Goal: Task Accomplishment & Management: Complete application form

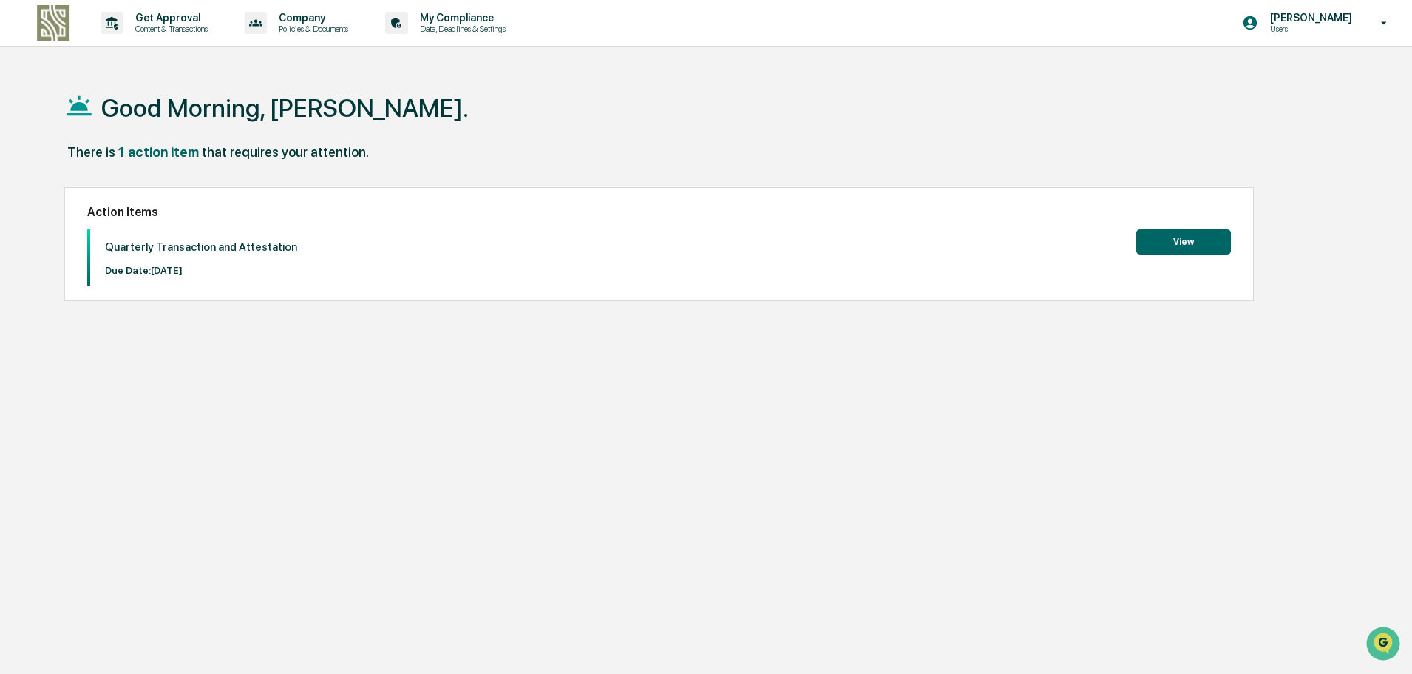
click at [1166, 231] on button "View" at bounding box center [1184, 241] width 95 height 25
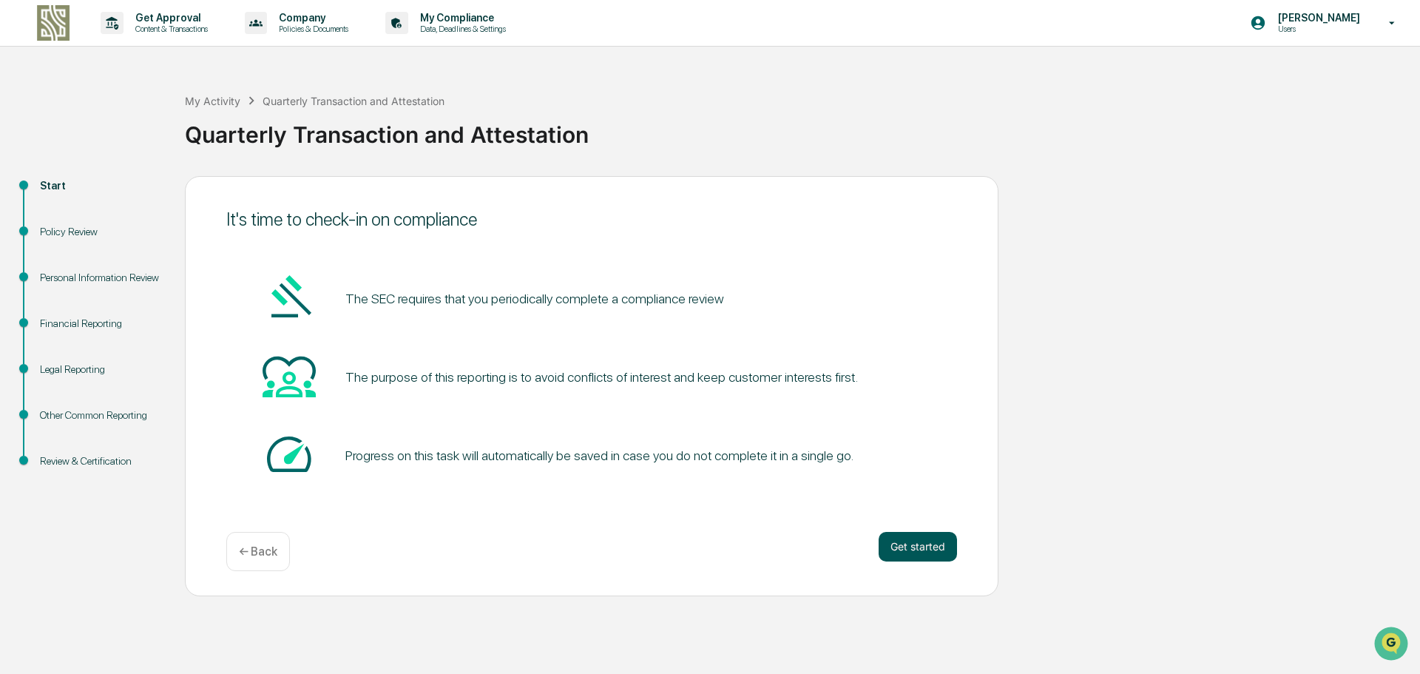
click at [924, 543] on button "Get started" at bounding box center [918, 547] width 78 height 30
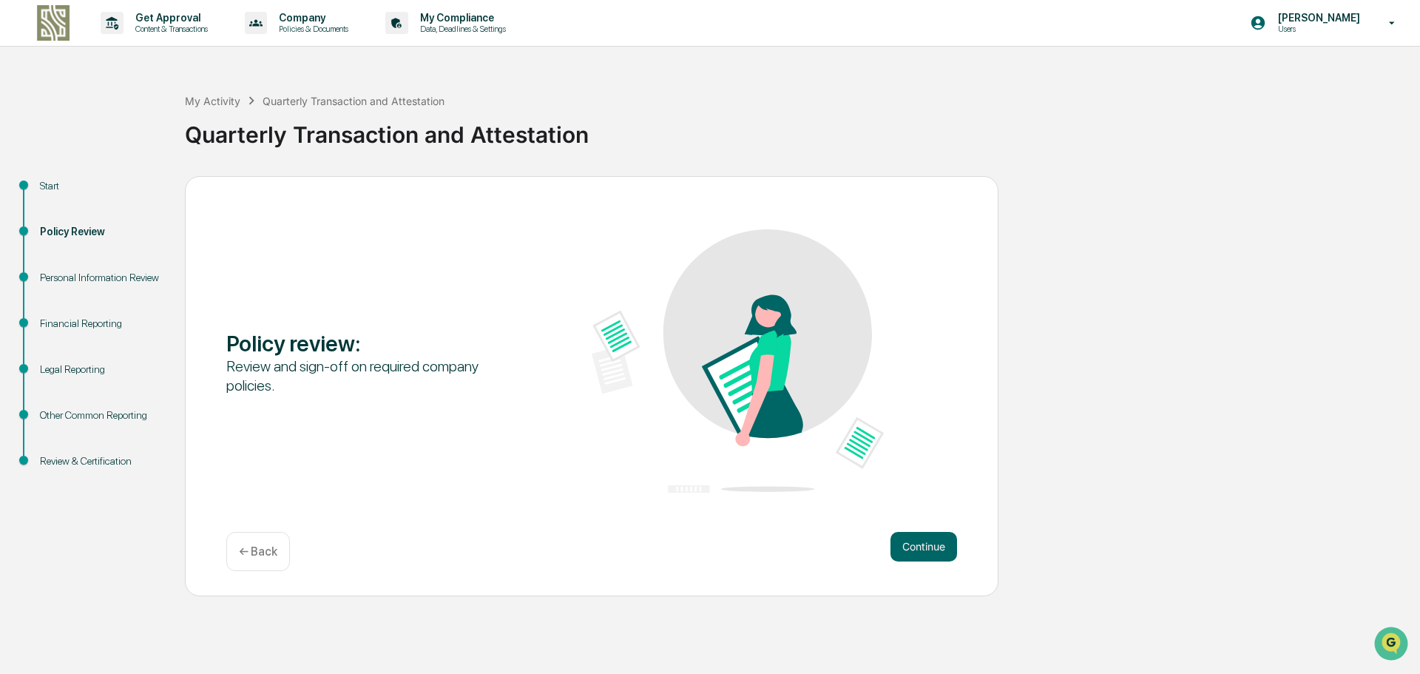
click at [924, 543] on button "Continue" at bounding box center [923, 547] width 67 height 30
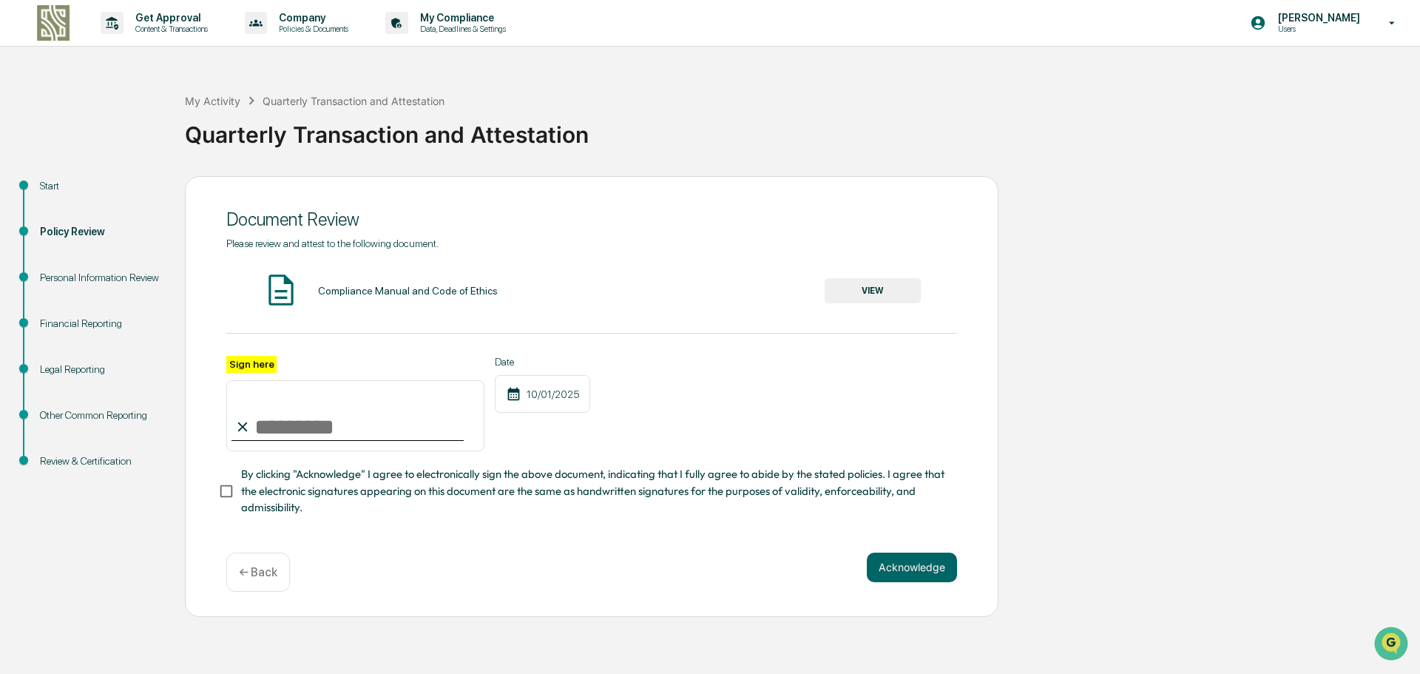
click at [357, 419] on input "Sign here" at bounding box center [355, 415] width 258 height 71
type input "**********"
click at [863, 296] on button "VIEW" at bounding box center [873, 290] width 96 height 25
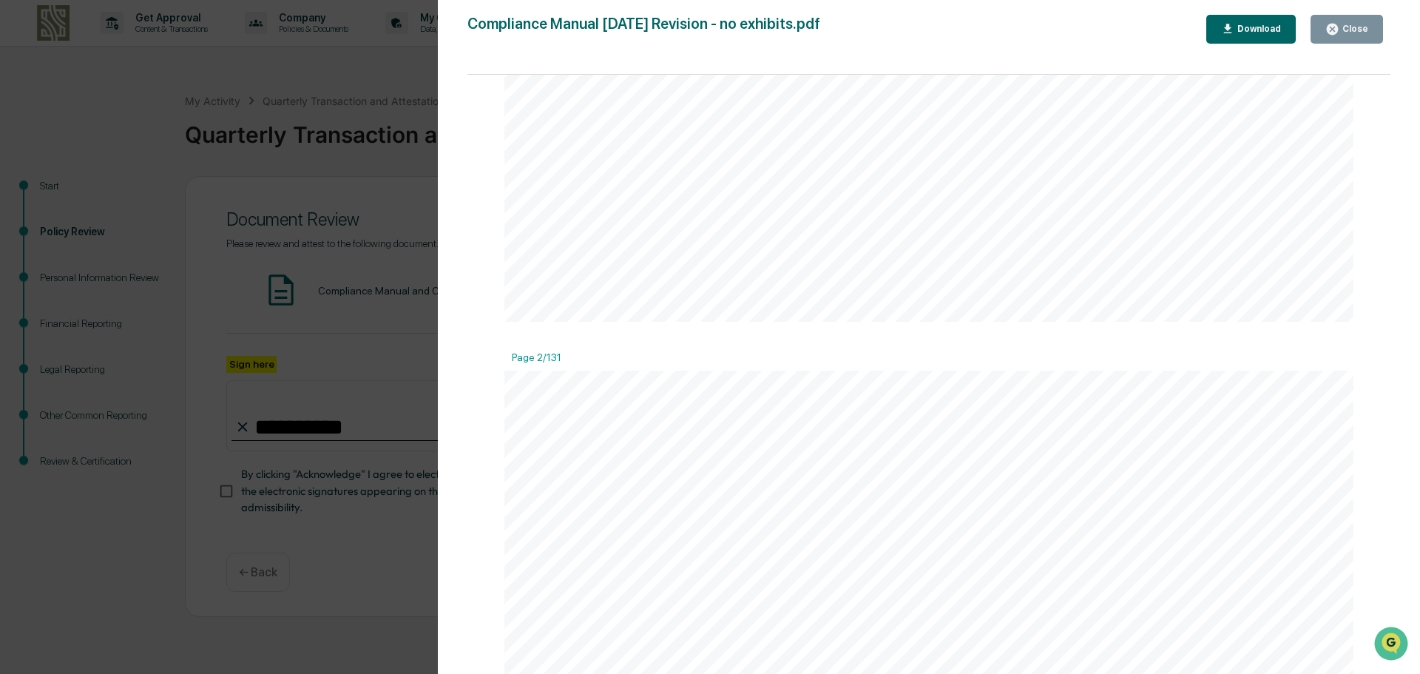
scroll to position [961, 0]
click at [1275, 31] on div "Download" at bounding box center [1257, 29] width 47 height 10
click at [1119, 174] on span "Compliance Manual" at bounding box center [982, 198] width 447 height 58
click at [1344, 15] on button "Close" at bounding box center [1346, 29] width 72 height 29
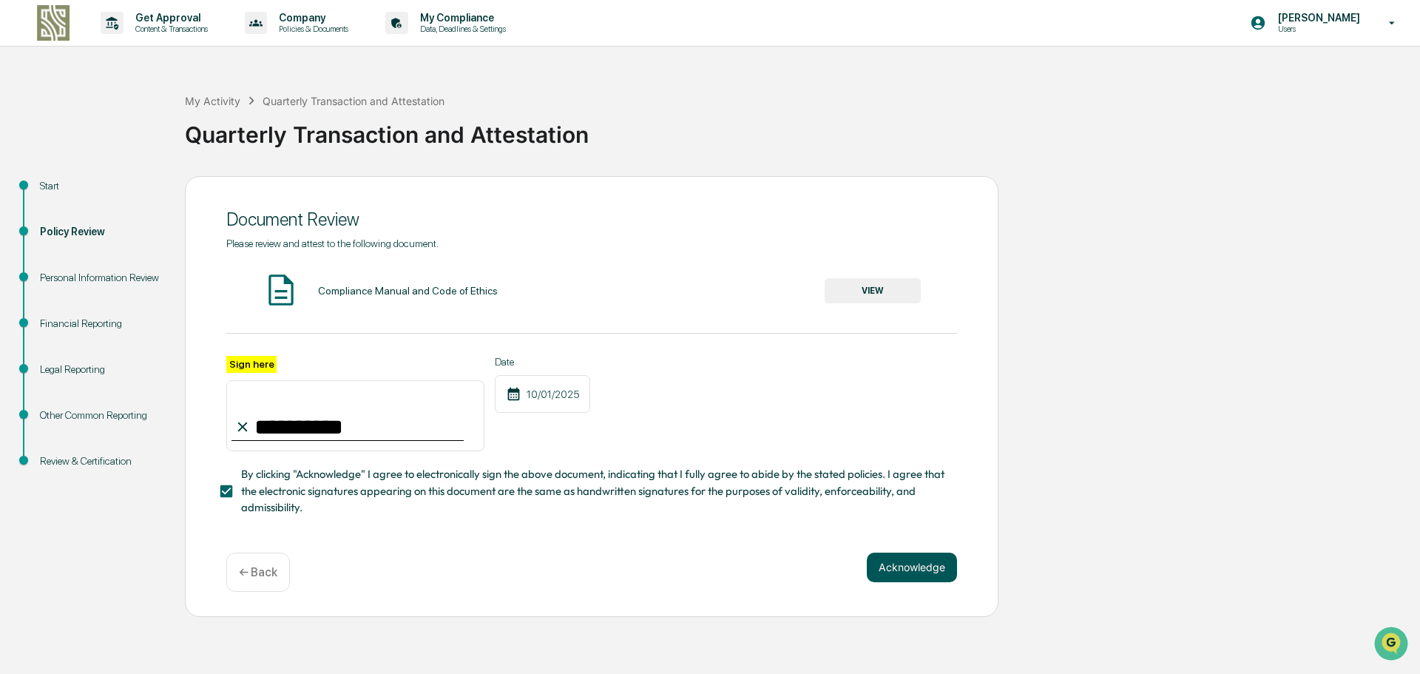
click at [867, 576] on button "Acknowledge" at bounding box center [912, 567] width 90 height 30
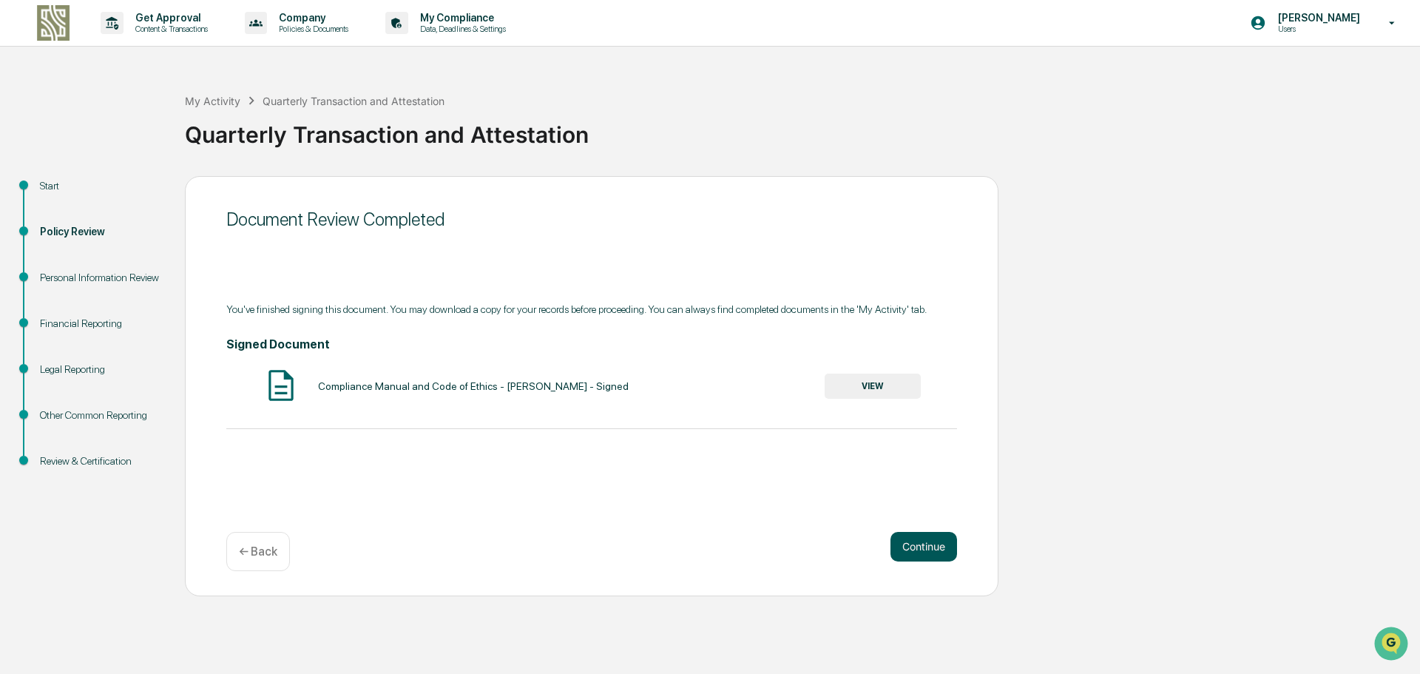
click at [910, 550] on button "Continue" at bounding box center [923, 547] width 67 height 30
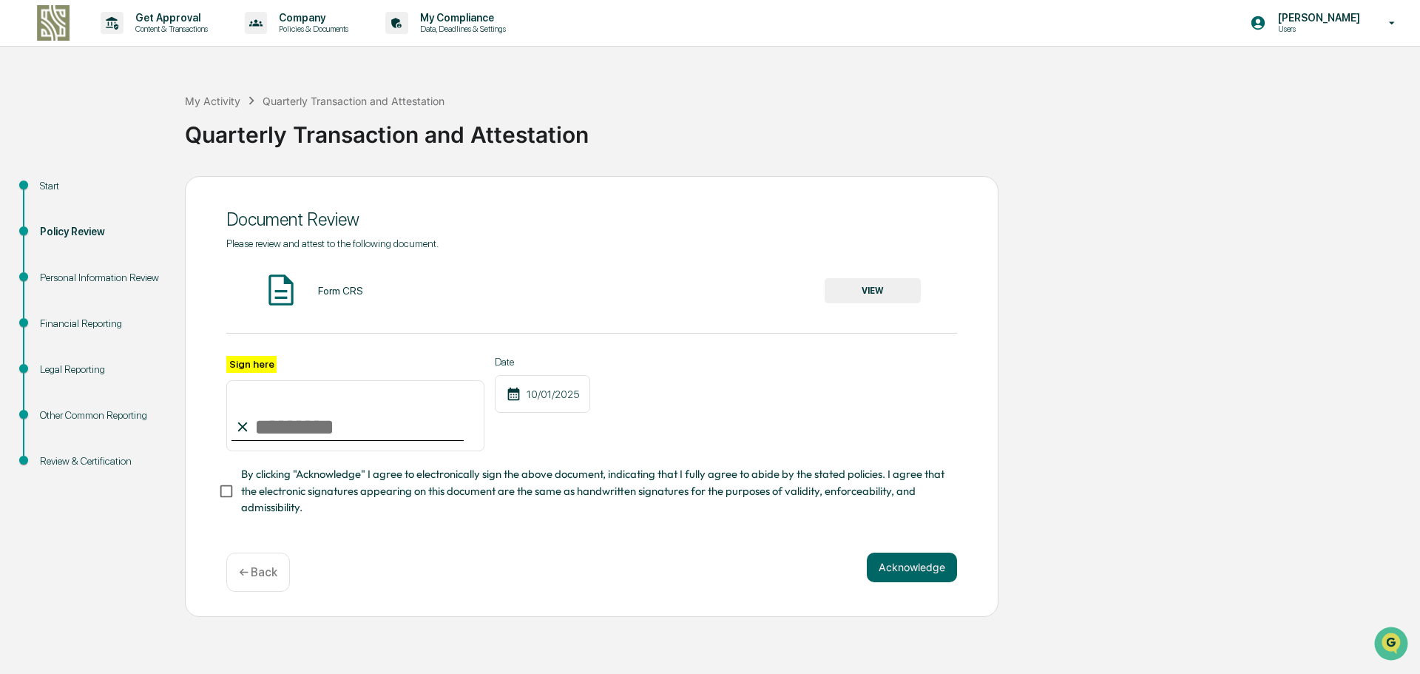
click at [261, 428] on input "Sign here" at bounding box center [355, 415] width 258 height 71
type input "**********"
click at [902, 295] on button "VIEW" at bounding box center [873, 290] width 96 height 25
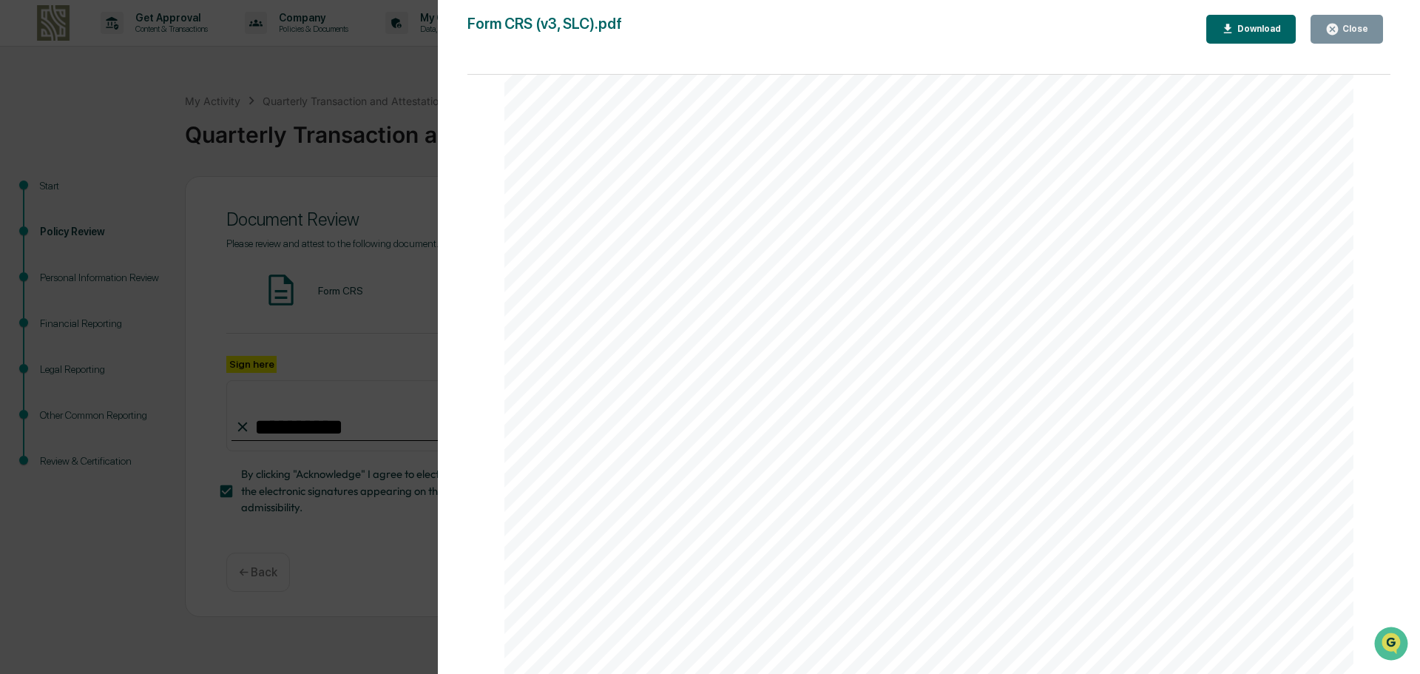
scroll to position [1680, 0]
click at [1327, 30] on button "Close" at bounding box center [1346, 29] width 72 height 29
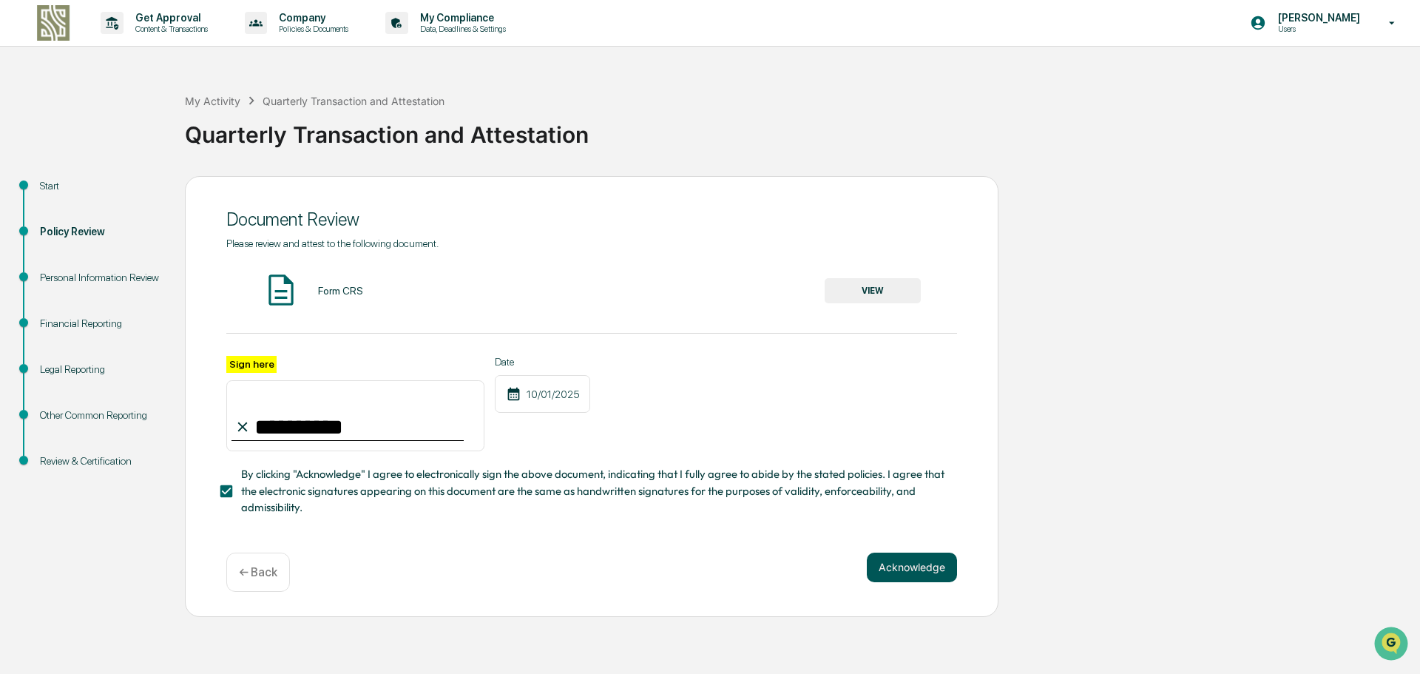
click at [921, 572] on button "Acknowledge" at bounding box center [912, 567] width 90 height 30
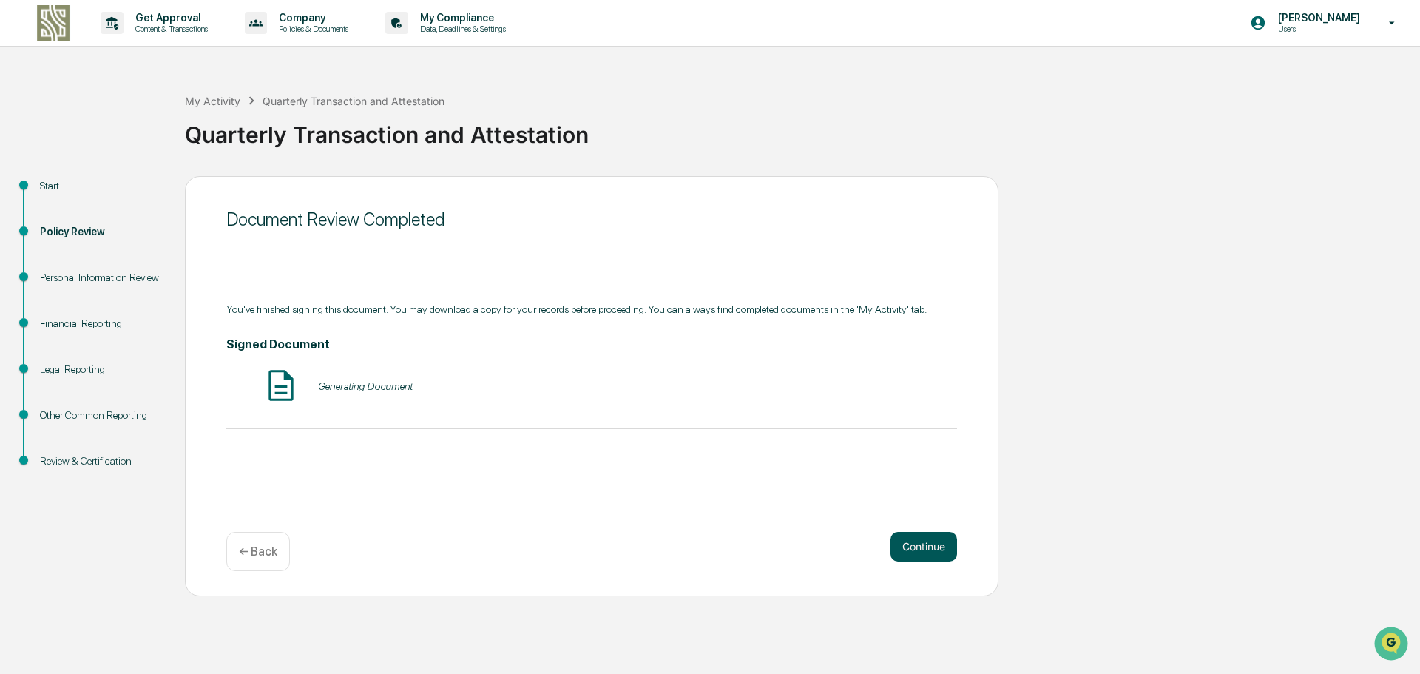
click at [921, 546] on button "Continue" at bounding box center [923, 547] width 67 height 30
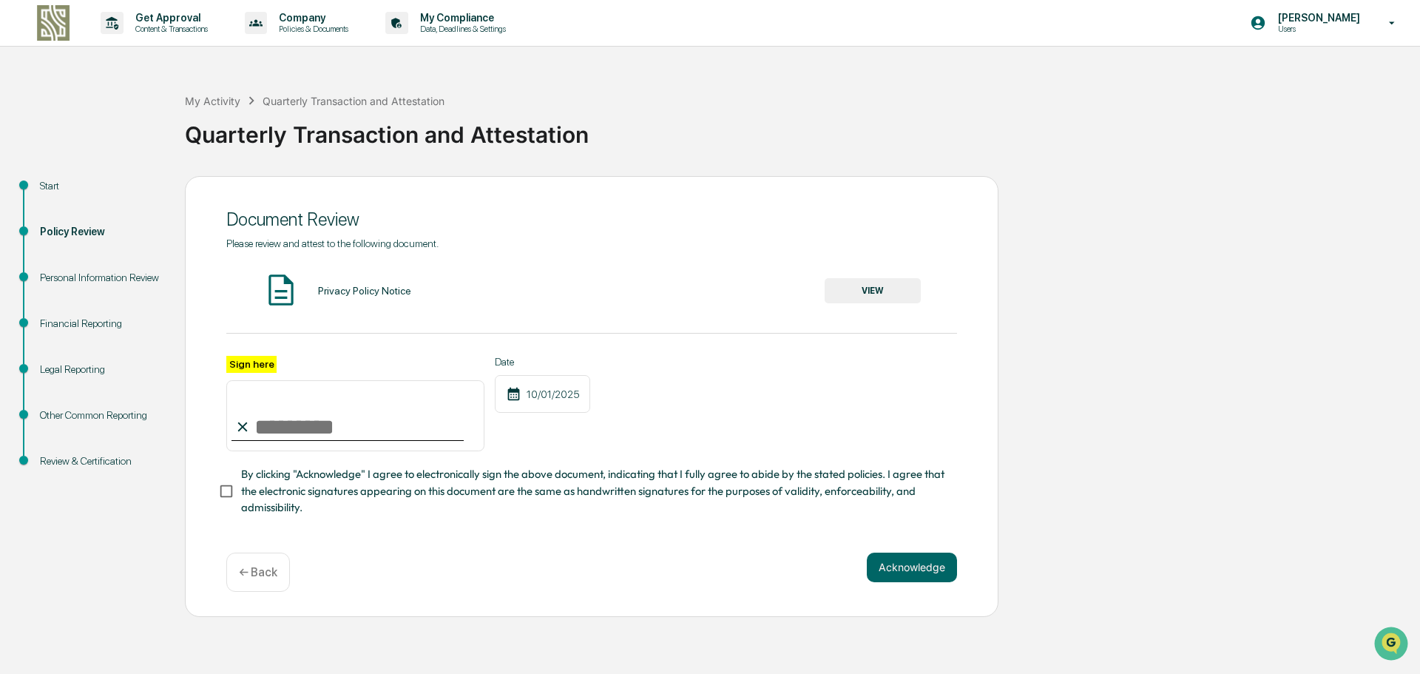
click at [359, 426] on input "Sign here" at bounding box center [355, 415] width 258 height 71
type input "**********"
click at [899, 574] on button "Acknowledge" at bounding box center [912, 567] width 90 height 30
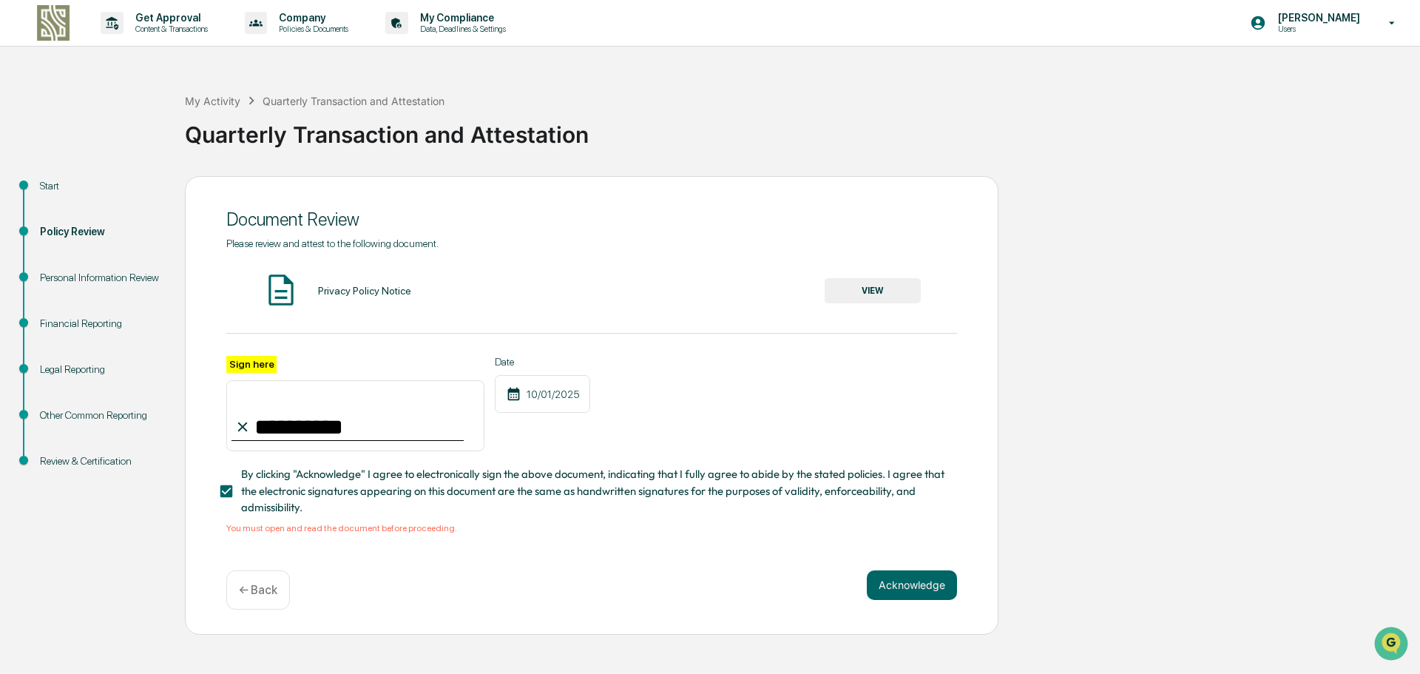
click at [848, 294] on button "VIEW" at bounding box center [873, 290] width 96 height 25
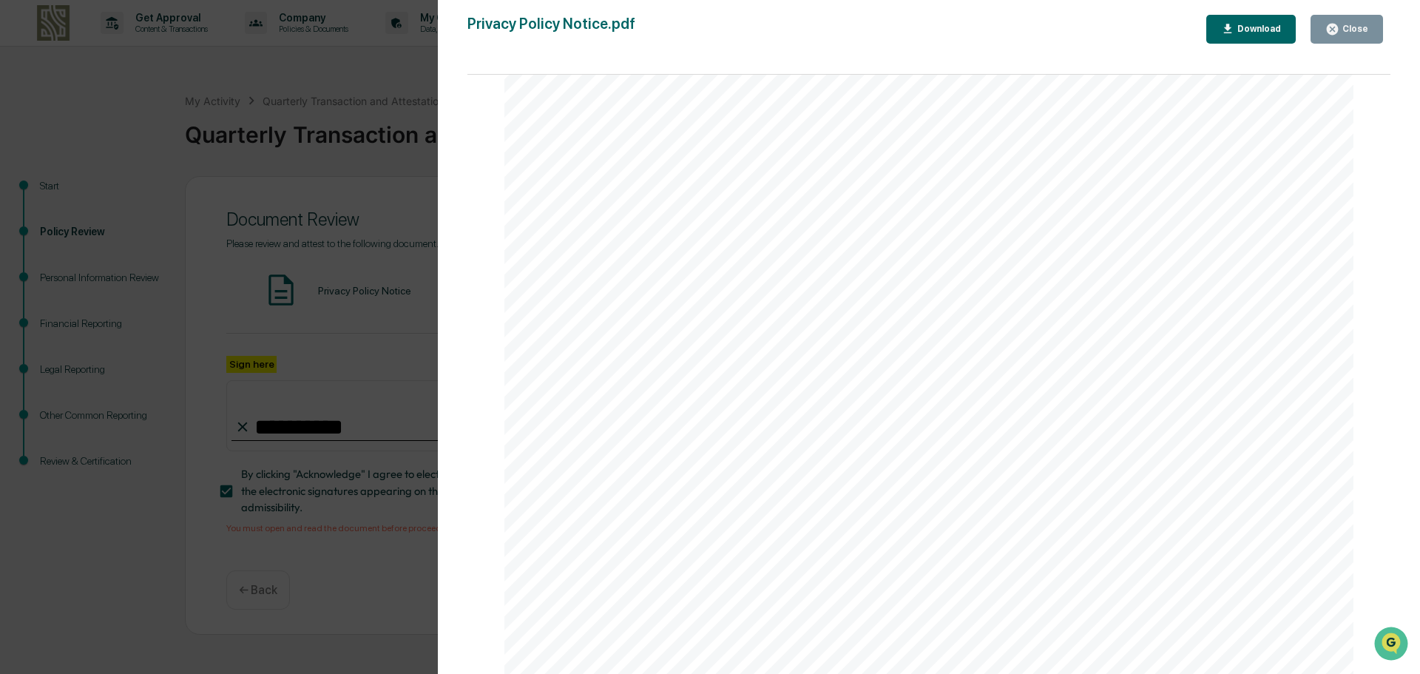
scroll to position [739, 0]
click at [1344, 25] on div "Close" at bounding box center [1353, 29] width 29 height 10
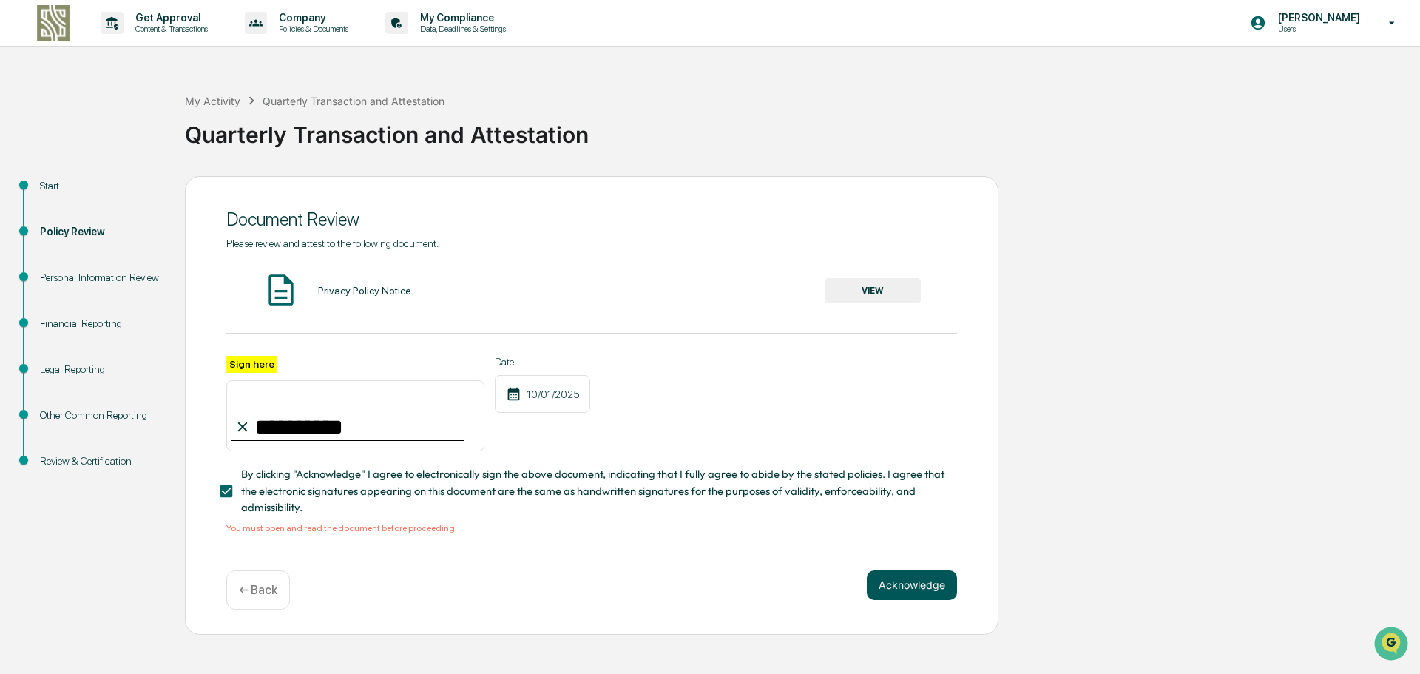
click at [920, 589] on button "Acknowledge" at bounding box center [912, 585] width 90 height 30
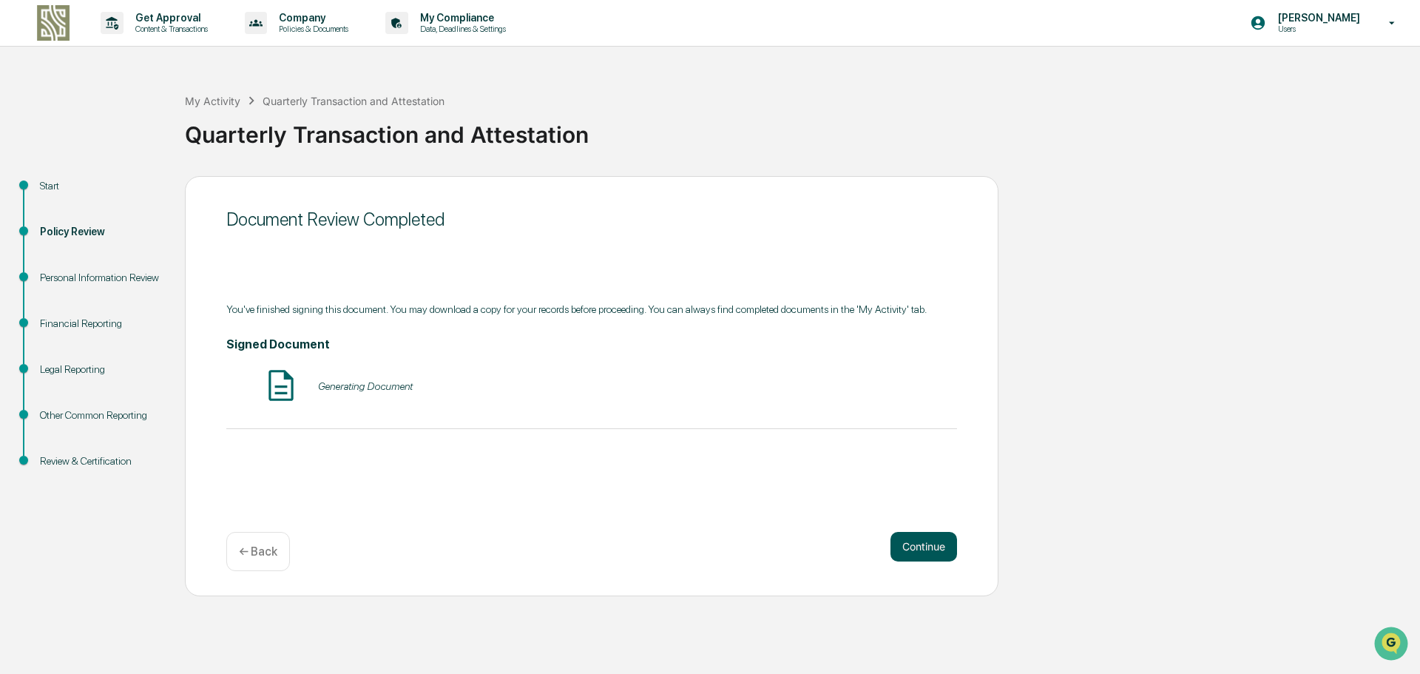
click at [918, 545] on button "Continue" at bounding box center [923, 547] width 67 height 30
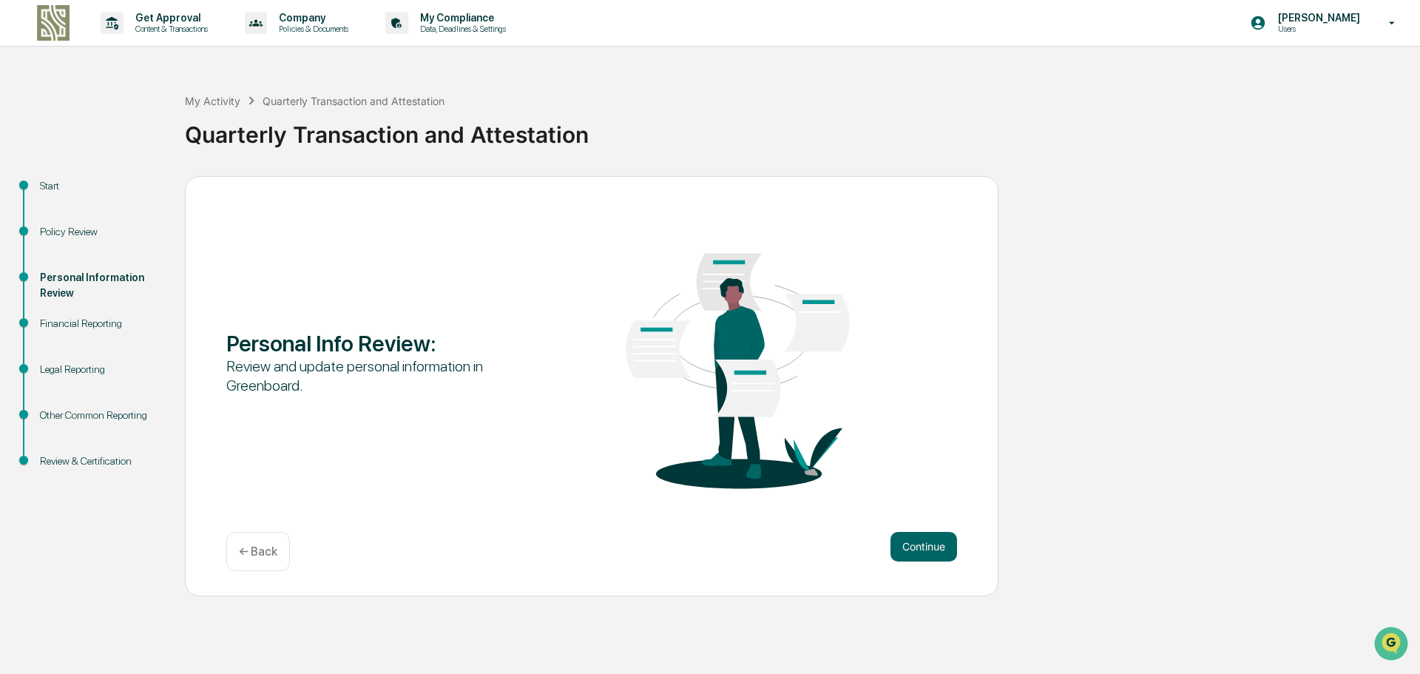
click at [918, 545] on button "Continue" at bounding box center [923, 547] width 67 height 30
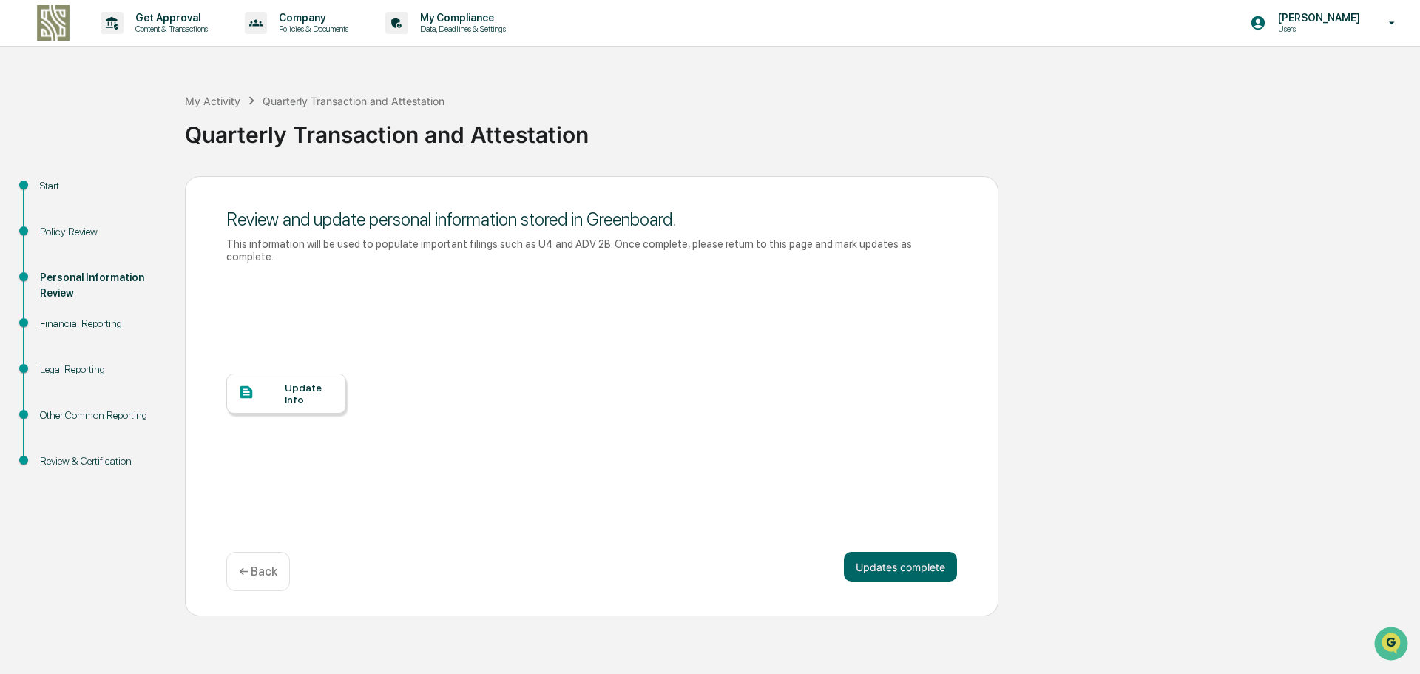
click at [290, 384] on div "Update Info" at bounding box center [310, 394] width 50 height 24
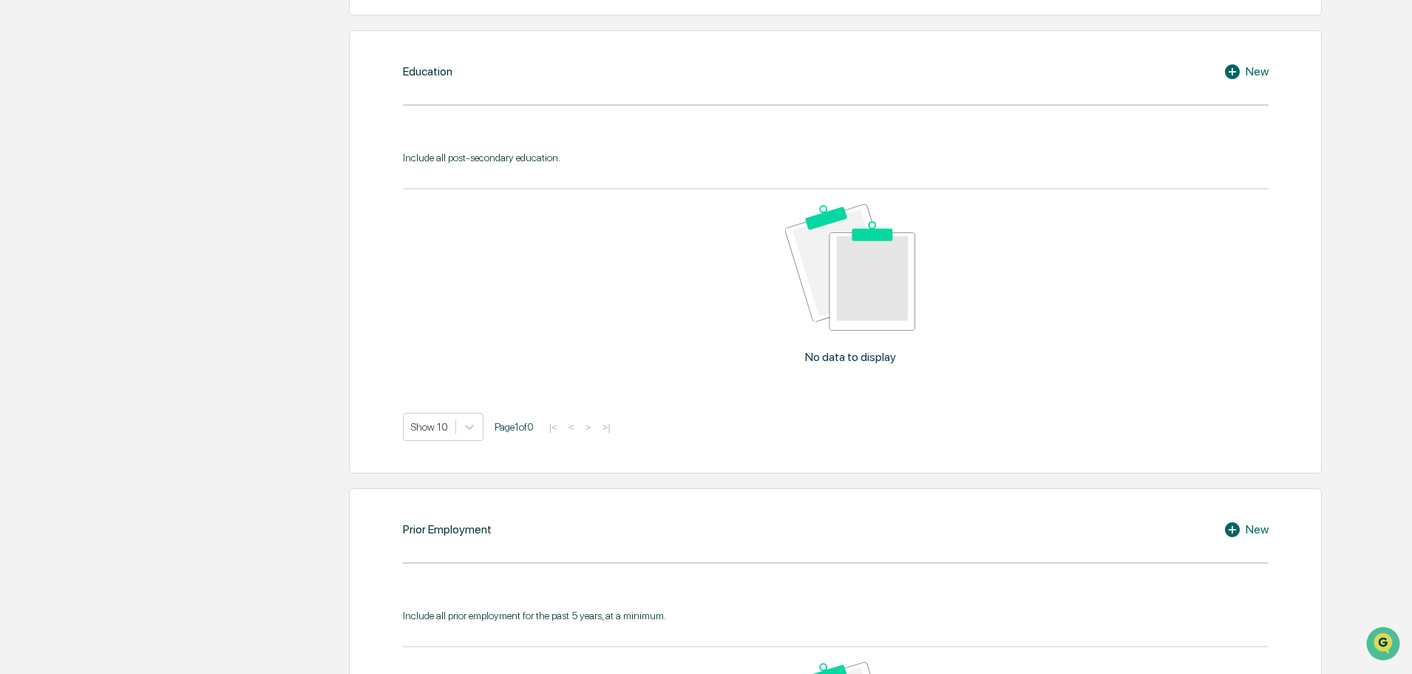
scroll to position [1035, 0]
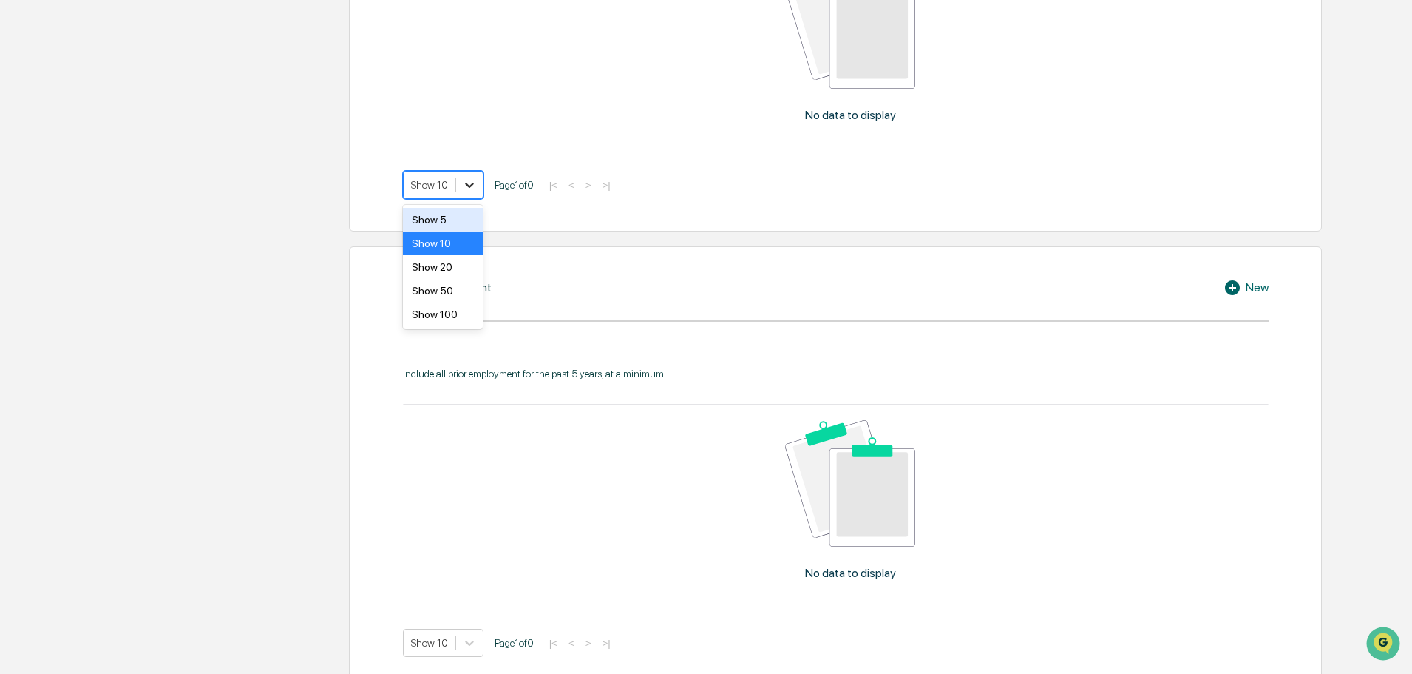
click at [471, 186] on icon at bounding box center [469, 185] width 9 height 5
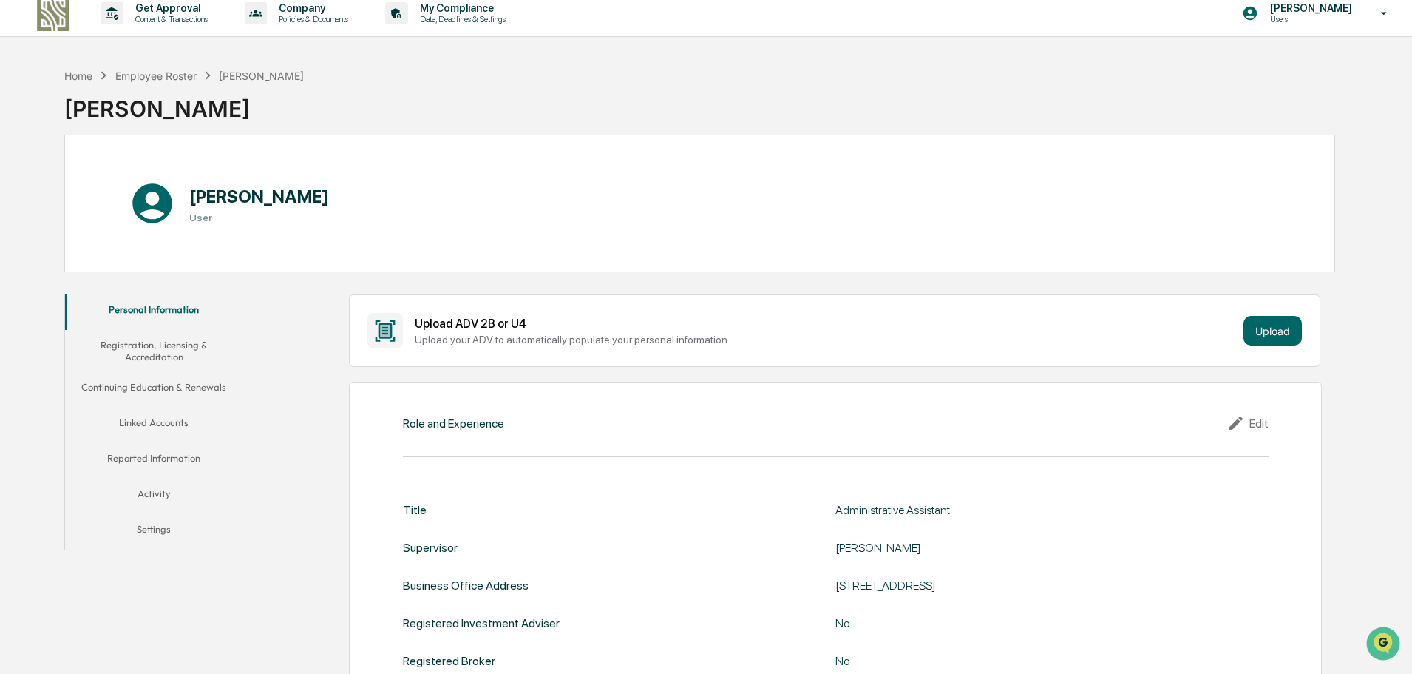
scroll to position [0, 0]
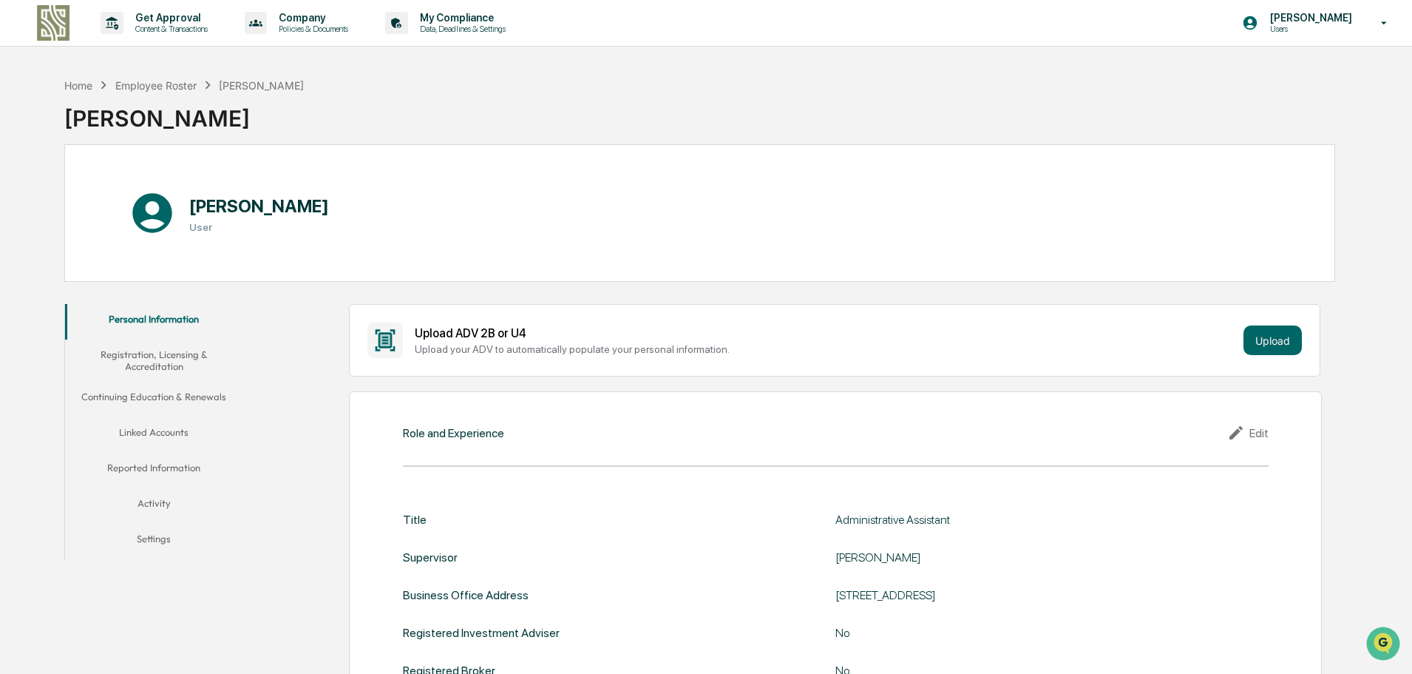
click at [143, 362] on button "Registration, Licensing & Accreditation" at bounding box center [153, 360] width 177 height 42
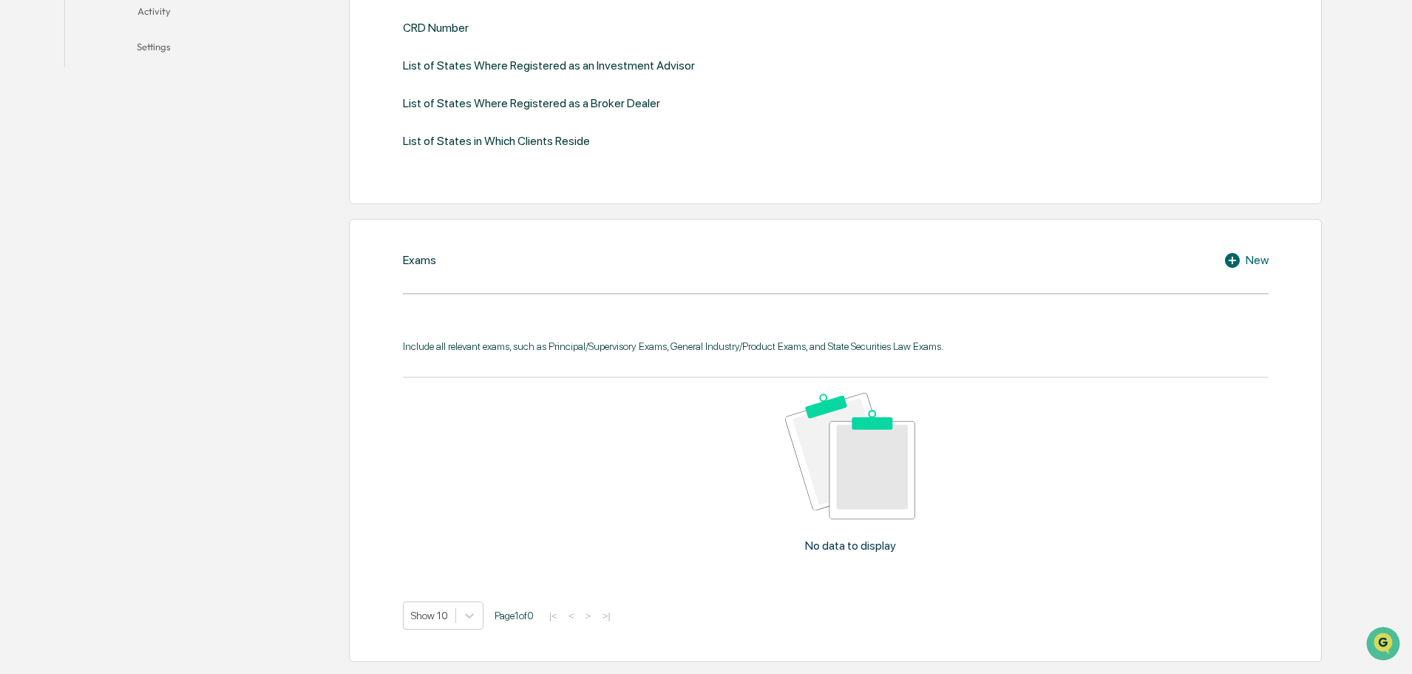
scroll to position [196, 0]
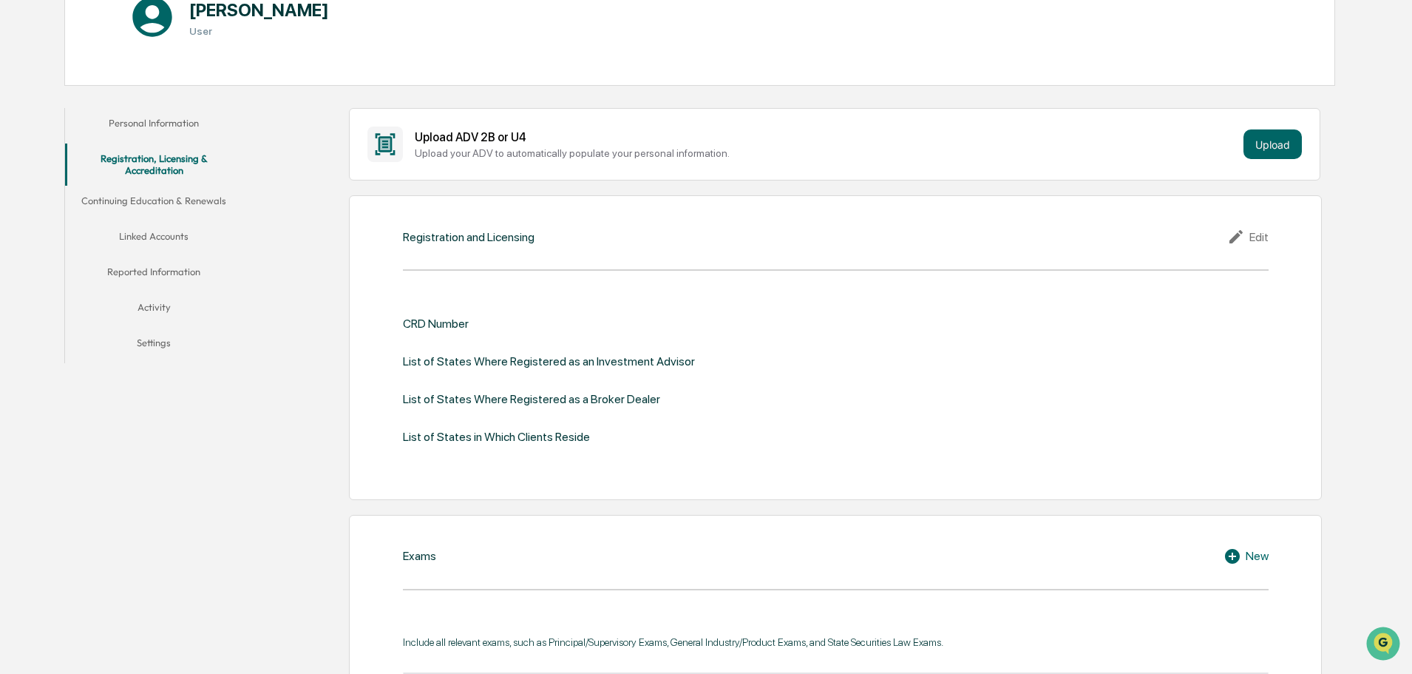
click at [160, 234] on button "Linked Accounts" at bounding box center [153, 238] width 177 height 35
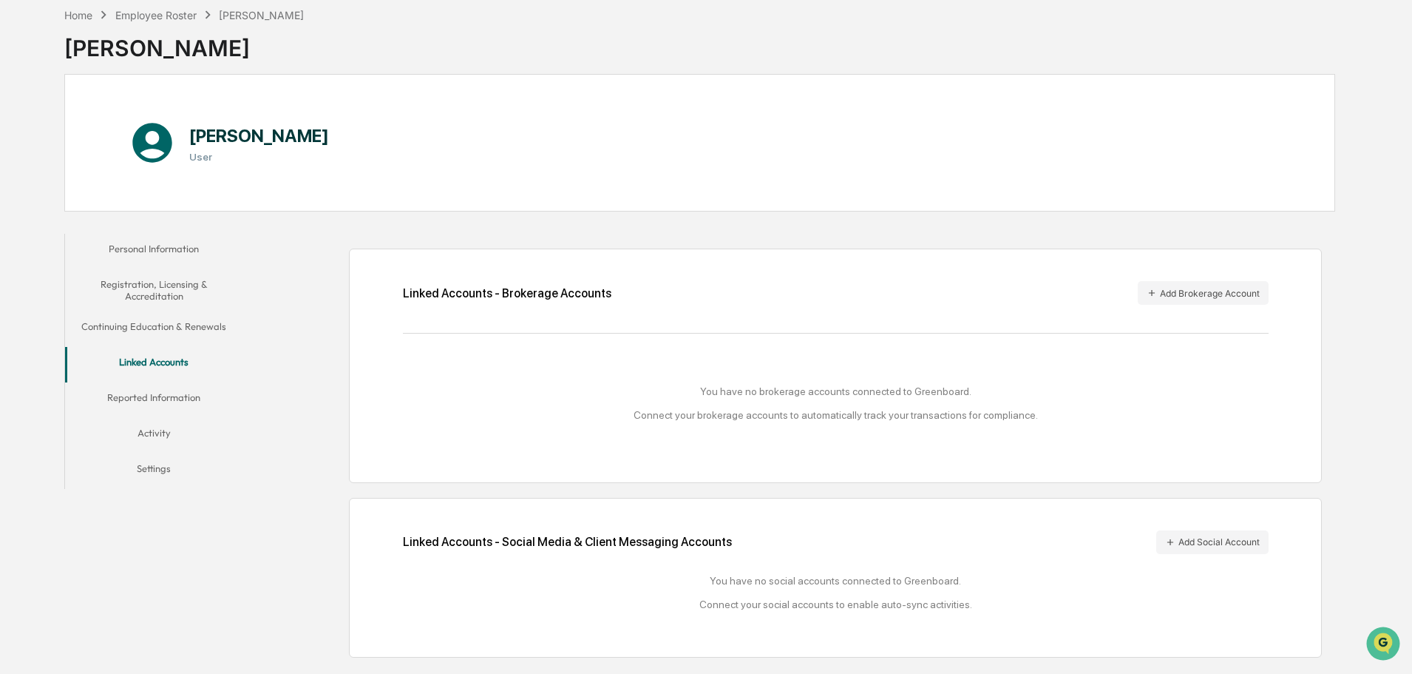
click at [173, 390] on button "Reported Information" at bounding box center [153, 399] width 177 height 35
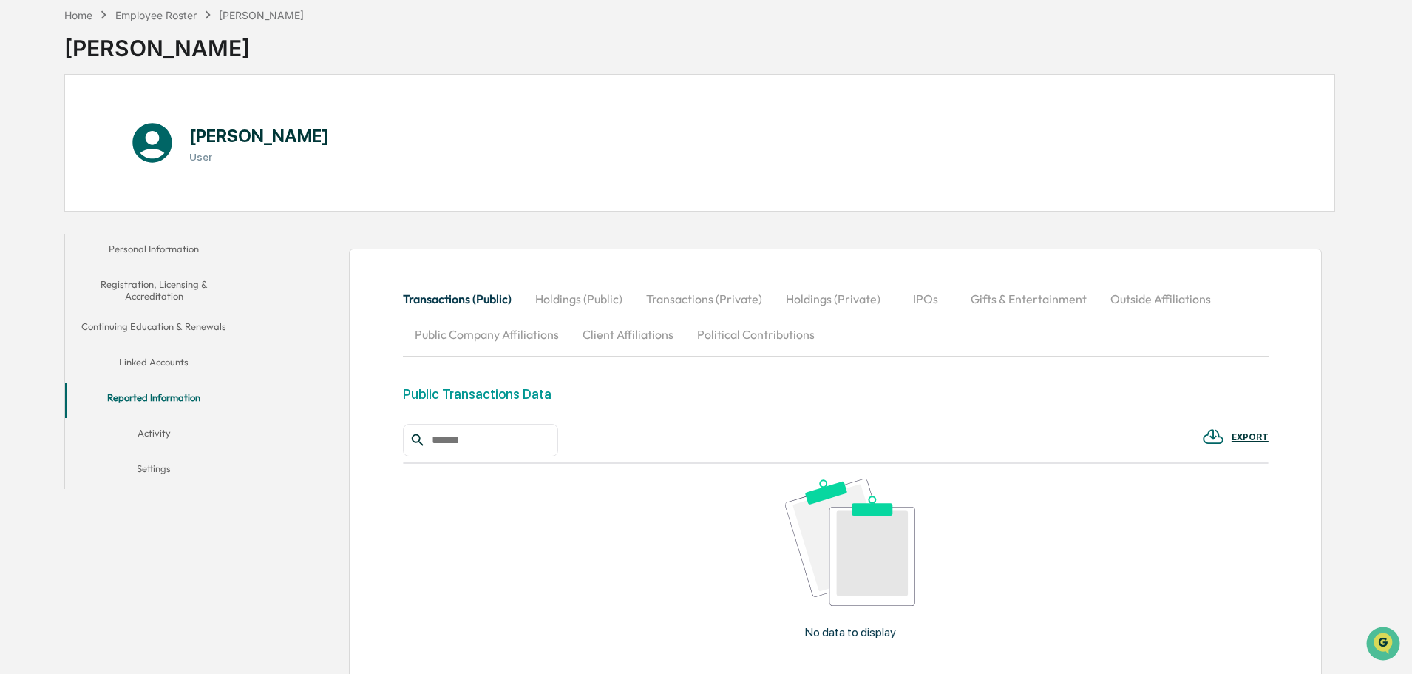
click at [143, 430] on button "Activity" at bounding box center [153, 435] width 177 height 35
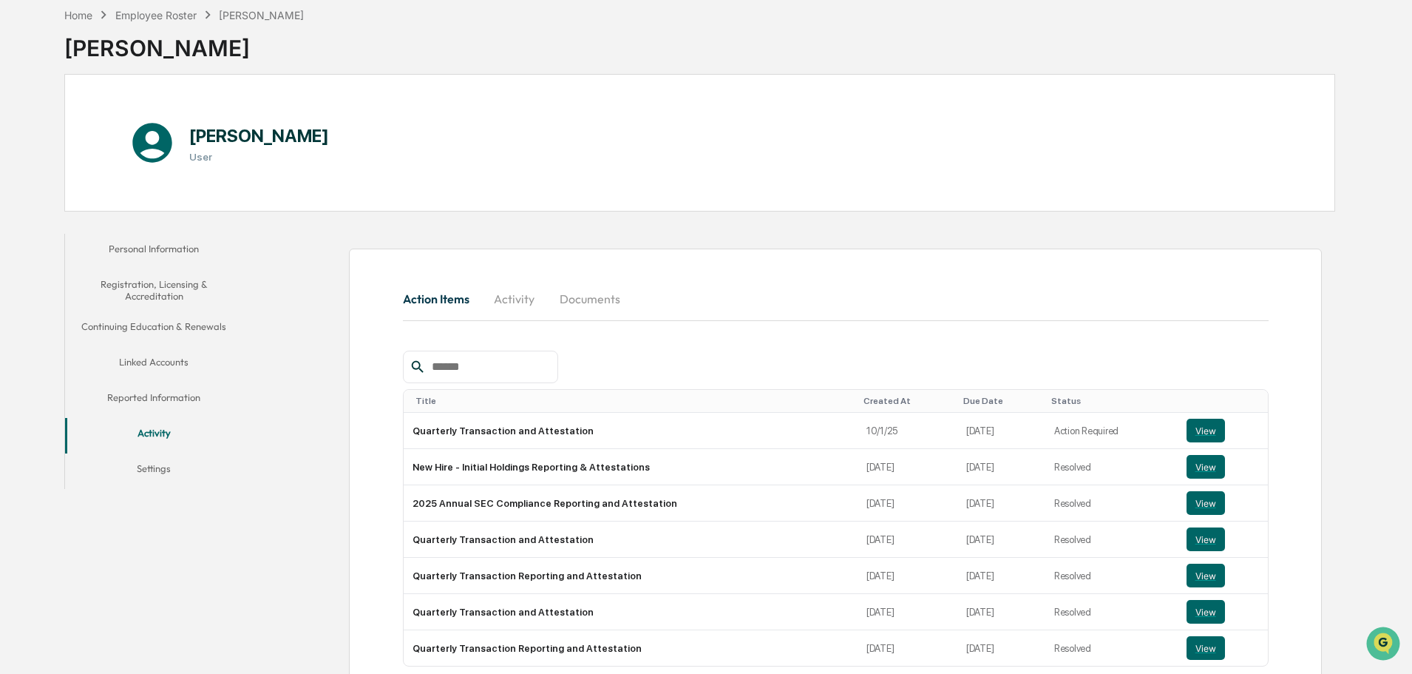
scroll to position [153, 0]
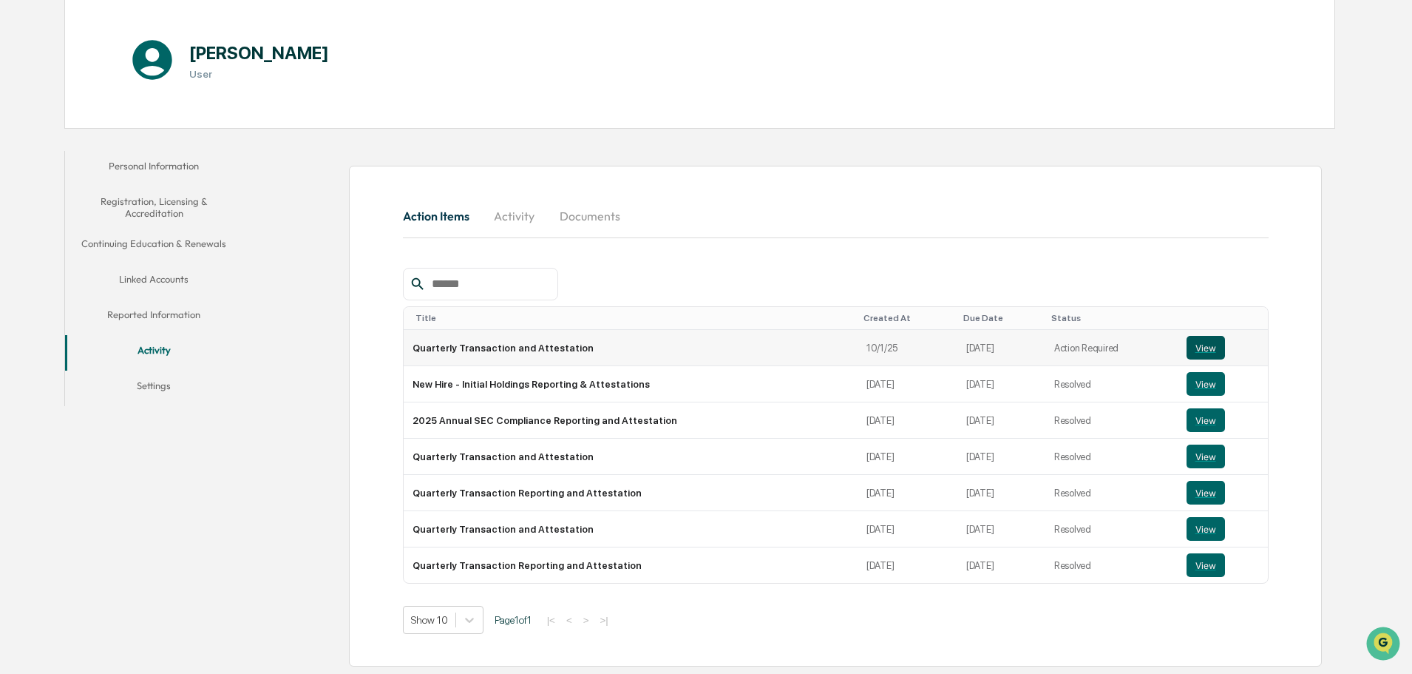
click at [1199, 349] on button "View" at bounding box center [1206, 348] width 38 height 24
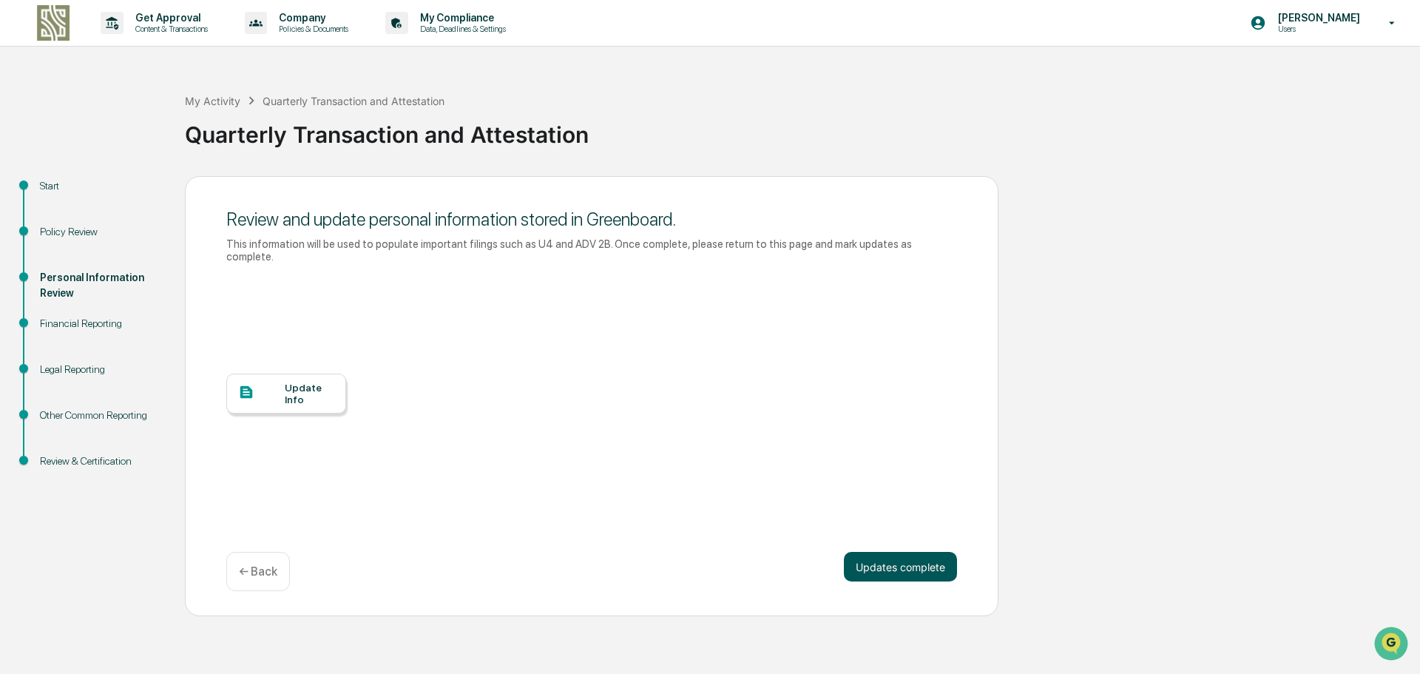
click at [853, 561] on button "Updates complete" at bounding box center [900, 567] width 113 height 30
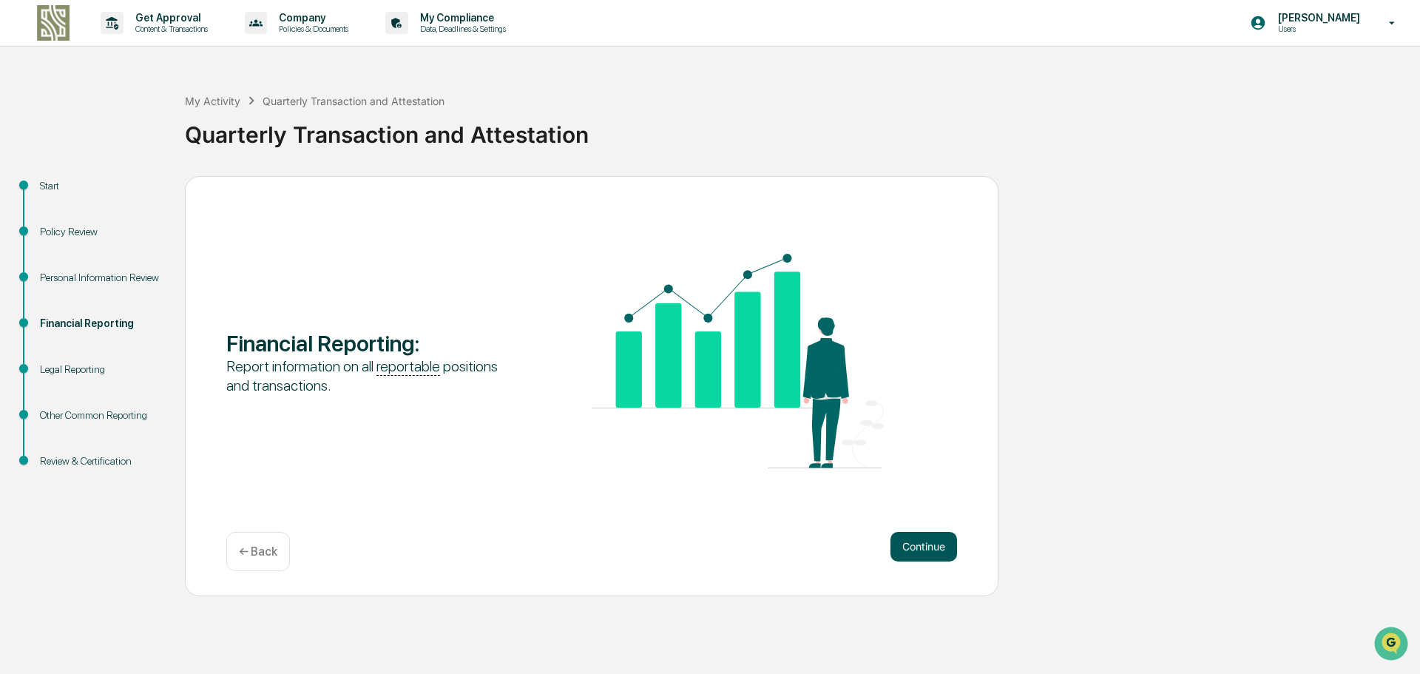
click at [909, 539] on button "Continue" at bounding box center [923, 547] width 67 height 30
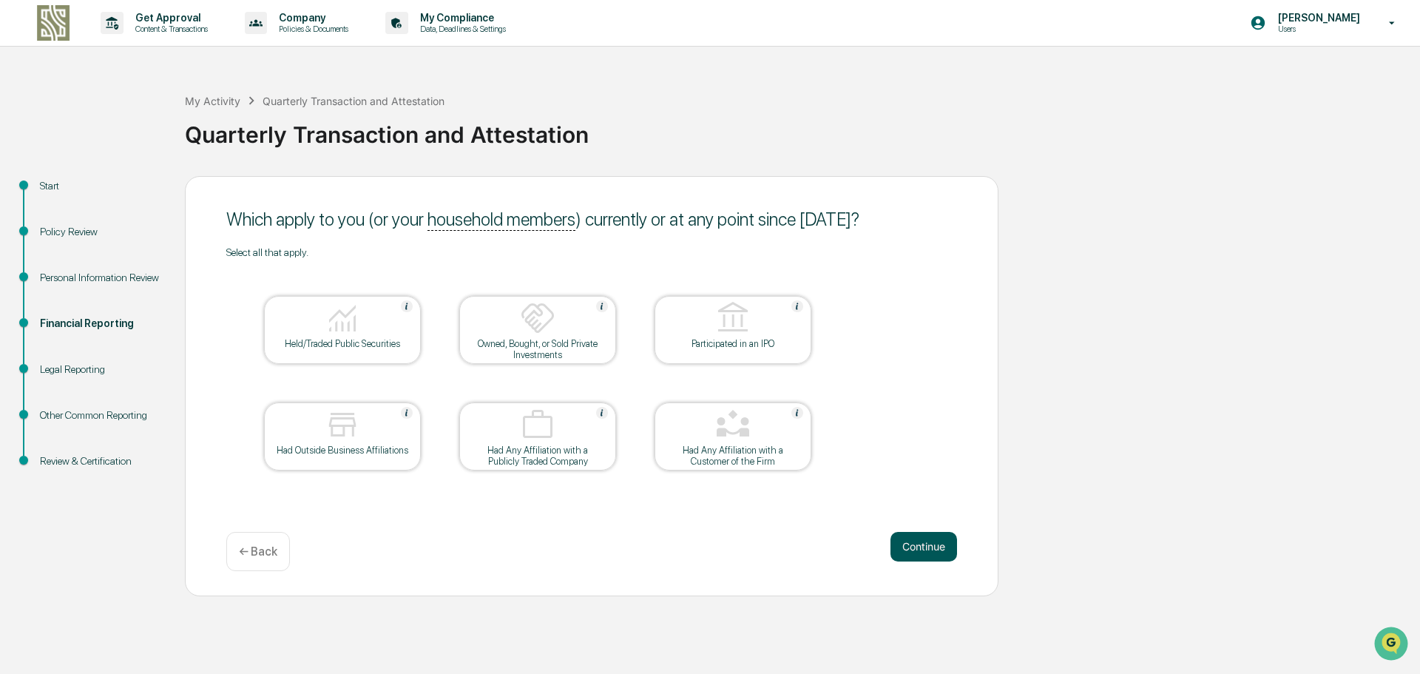
click at [918, 539] on button "Continue" at bounding box center [923, 547] width 67 height 30
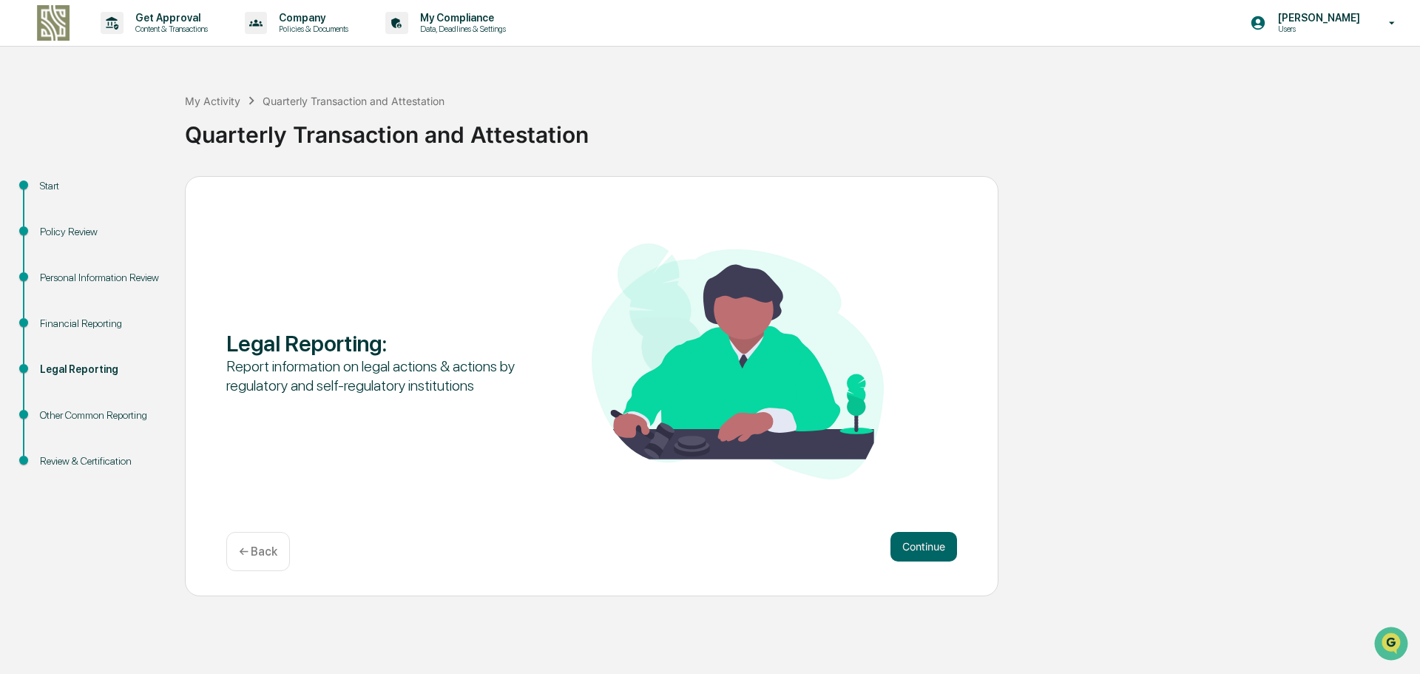
click at [918, 539] on button "Continue" at bounding box center [923, 547] width 67 height 30
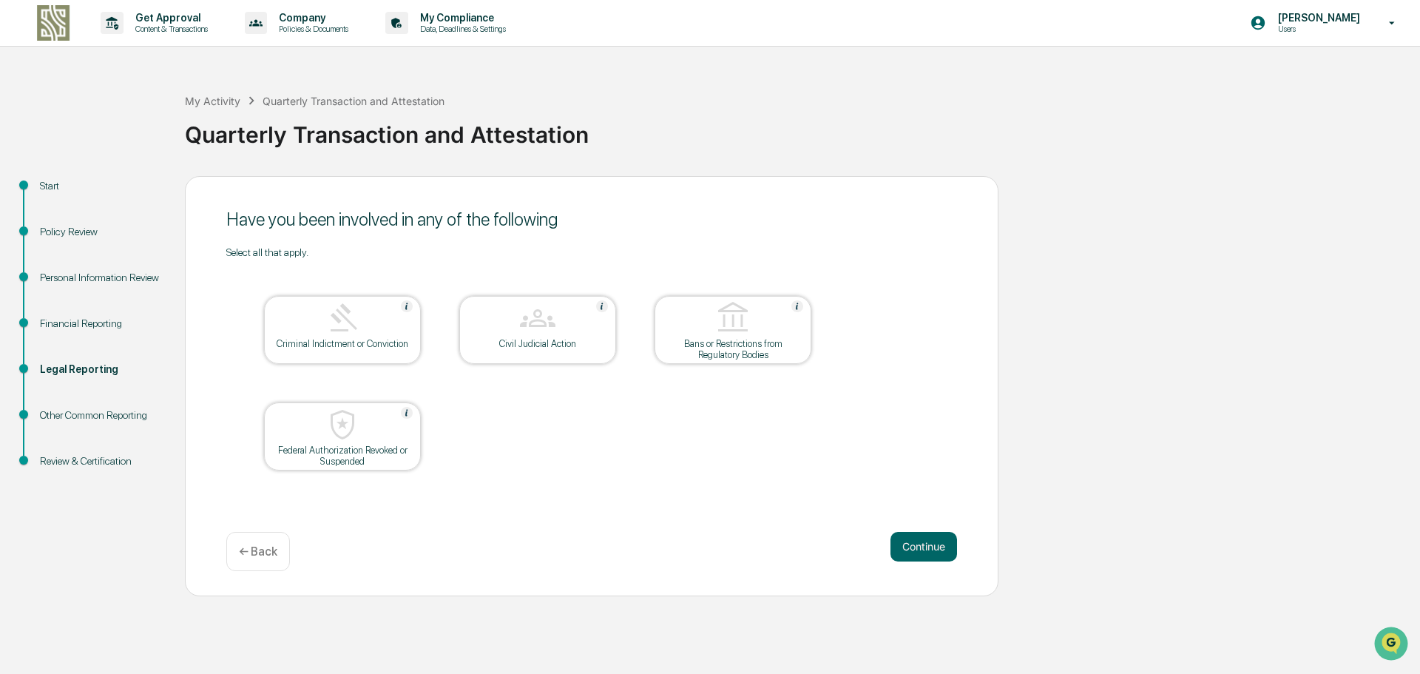
click at [918, 539] on button "Continue" at bounding box center [923, 547] width 67 height 30
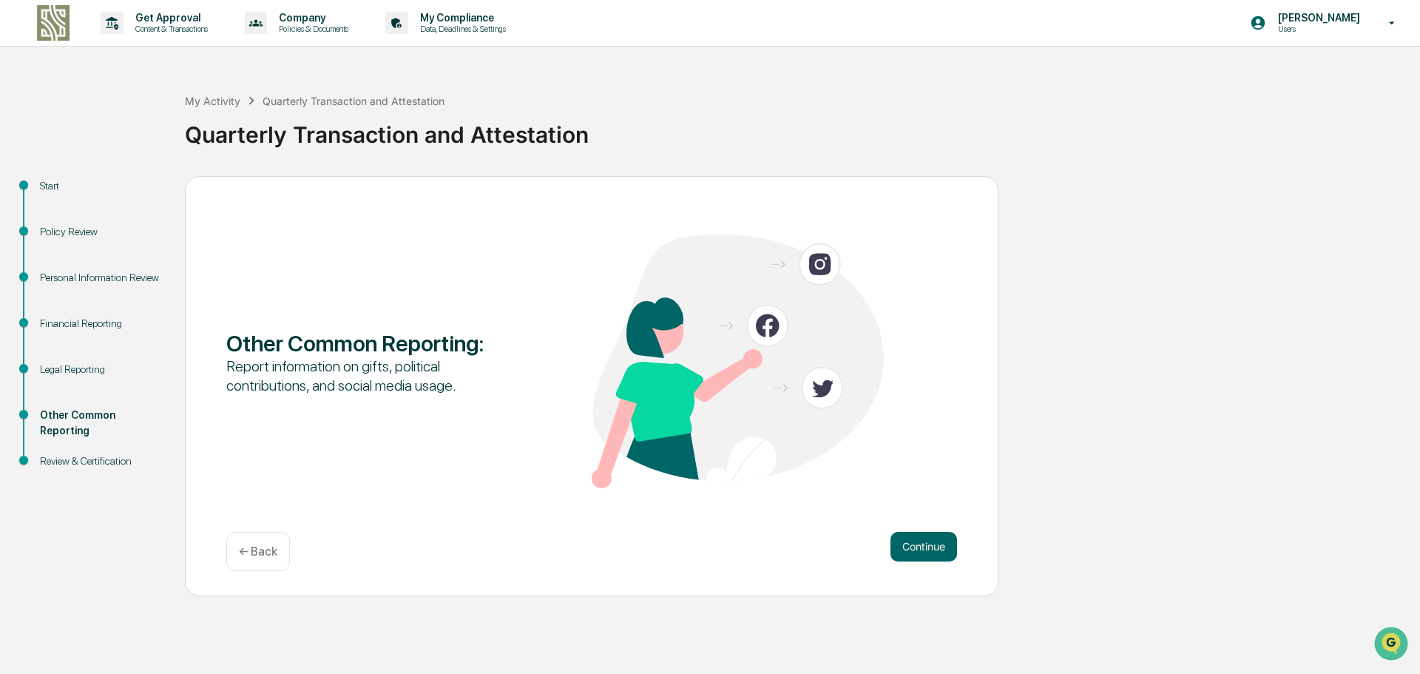
click at [918, 539] on button "Continue" at bounding box center [923, 547] width 67 height 30
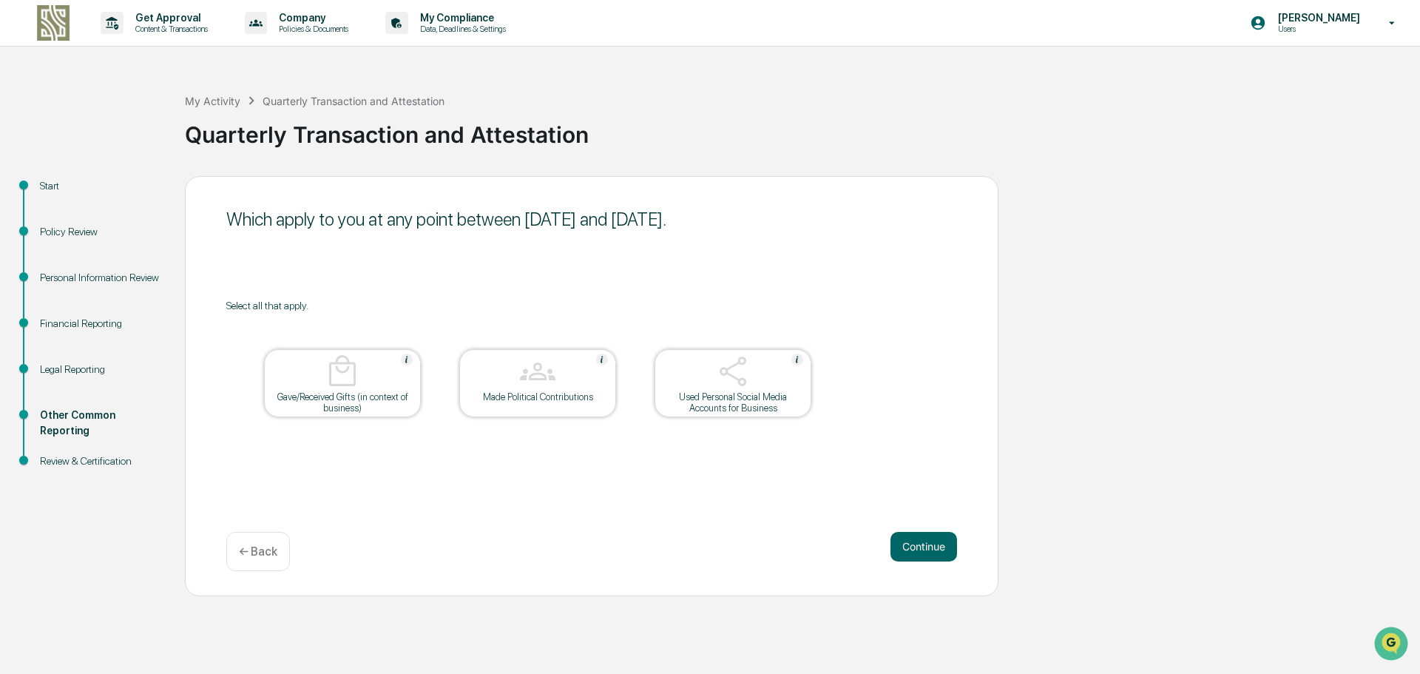
click at [918, 539] on button "Continue" at bounding box center [923, 547] width 67 height 30
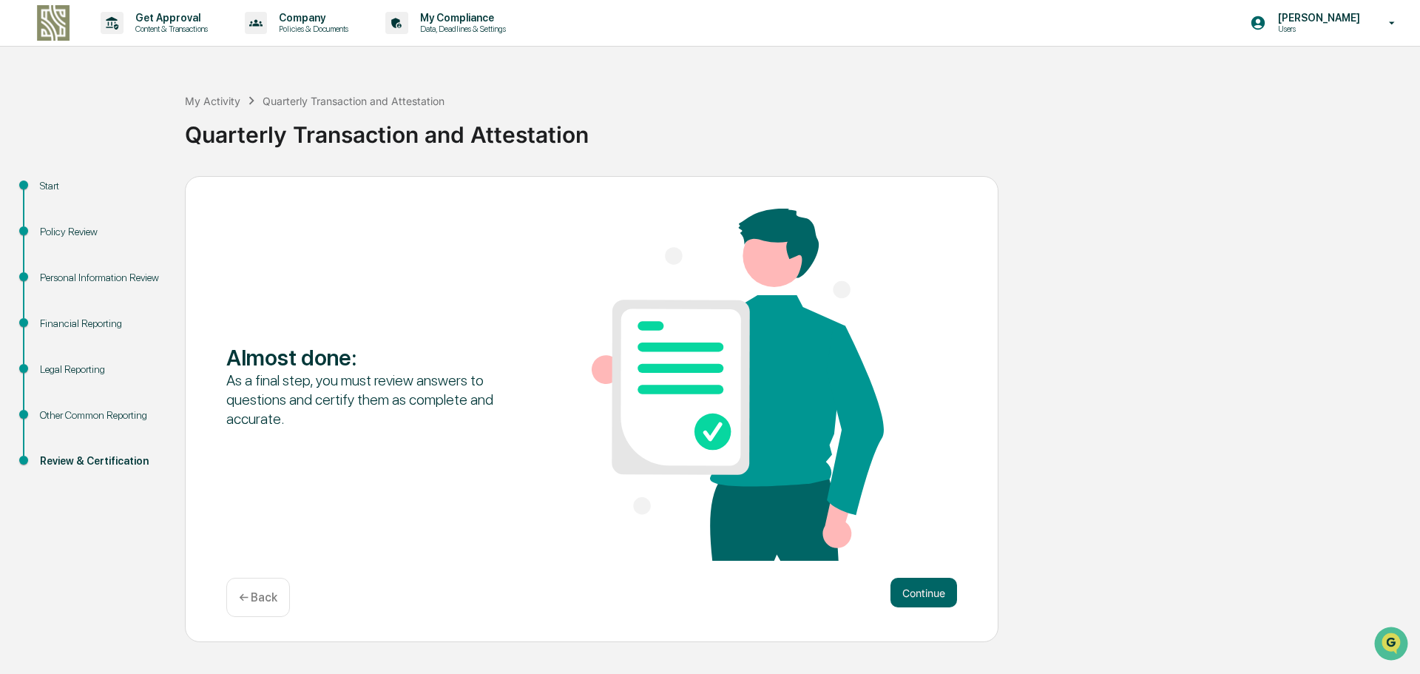
click at [918, 539] on div "Almost done : As a final step, you must review answers to questions and certify…" at bounding box center [591, 386] width 731 height 355
click at [915, 587] on button "Continue" at bounding box center [923, 593] width 67 height 30
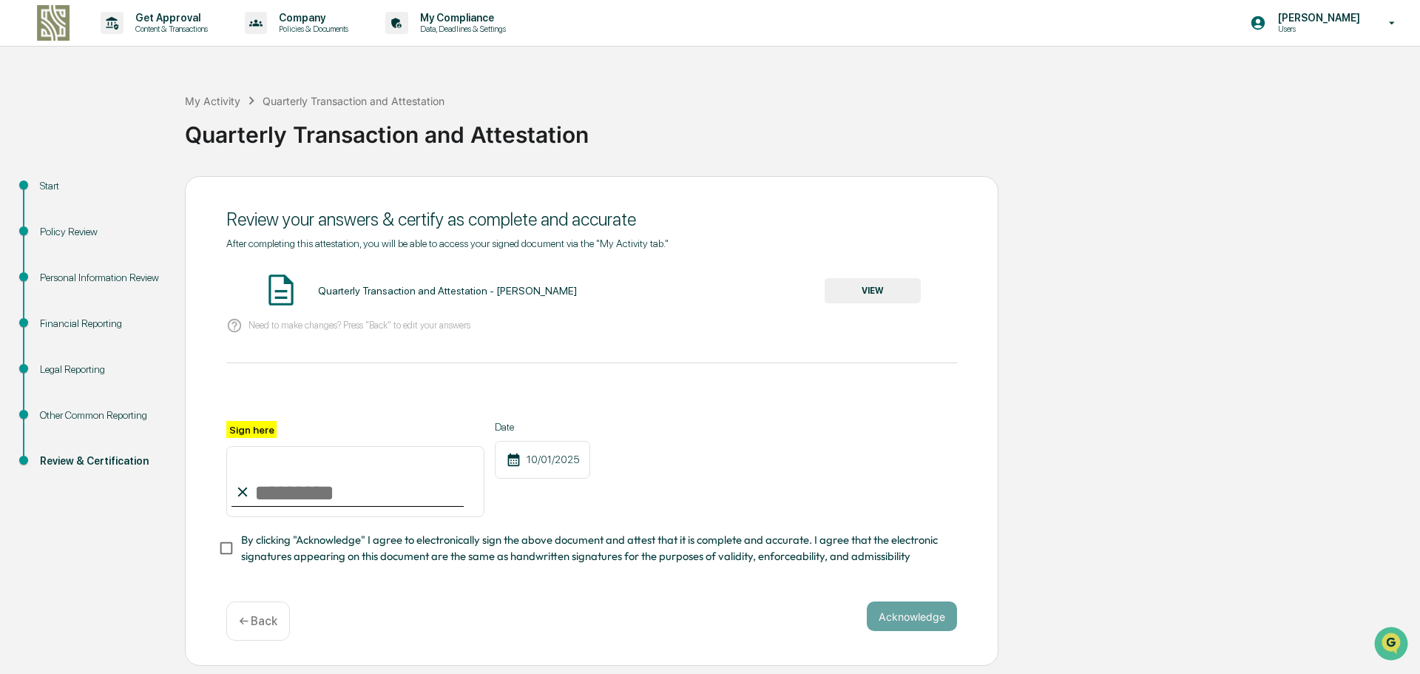
click at [460, 501] on input "Sign here" at bounding box center [355, 481] width 258 height 71
type input "**********"
click at [885, 620] on button "Acknowledge" at bounding box center [912, 616] width 90 height 30
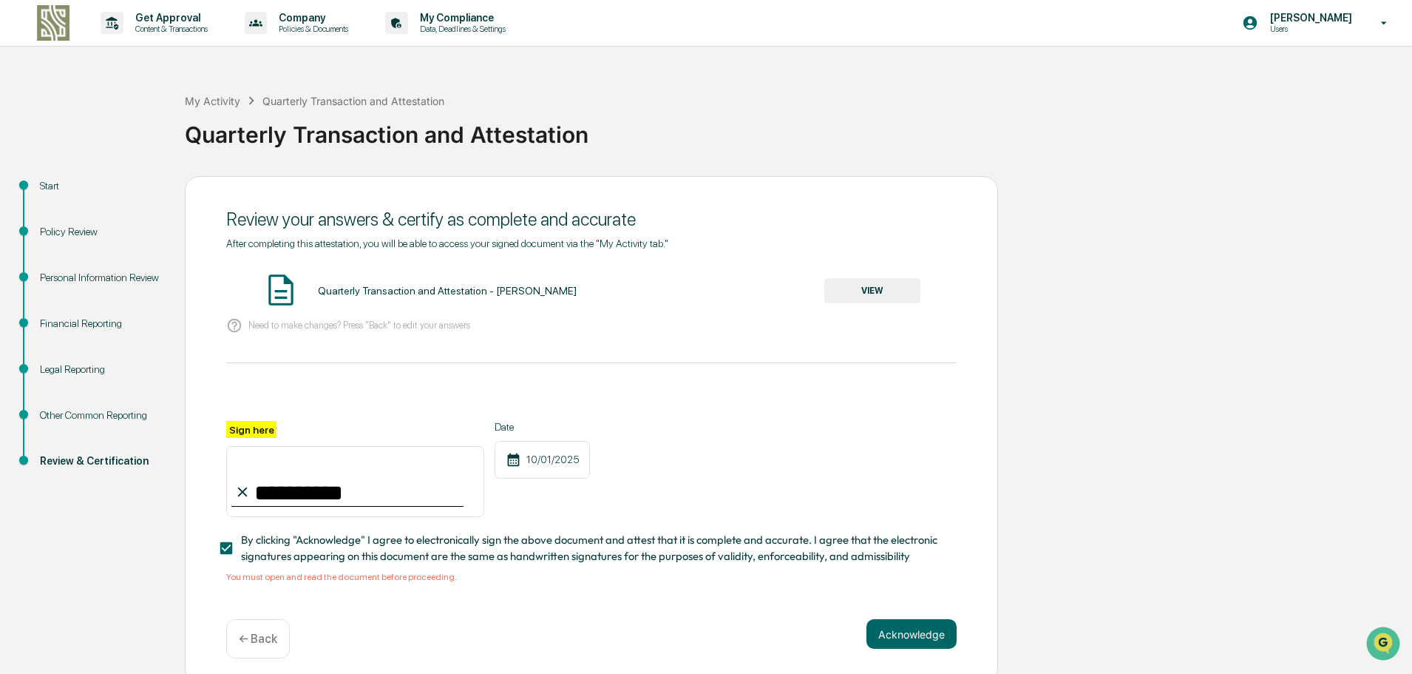
click at [860, 284] on button "VIEW" at bounding box center [873, 290] width 96 height 25
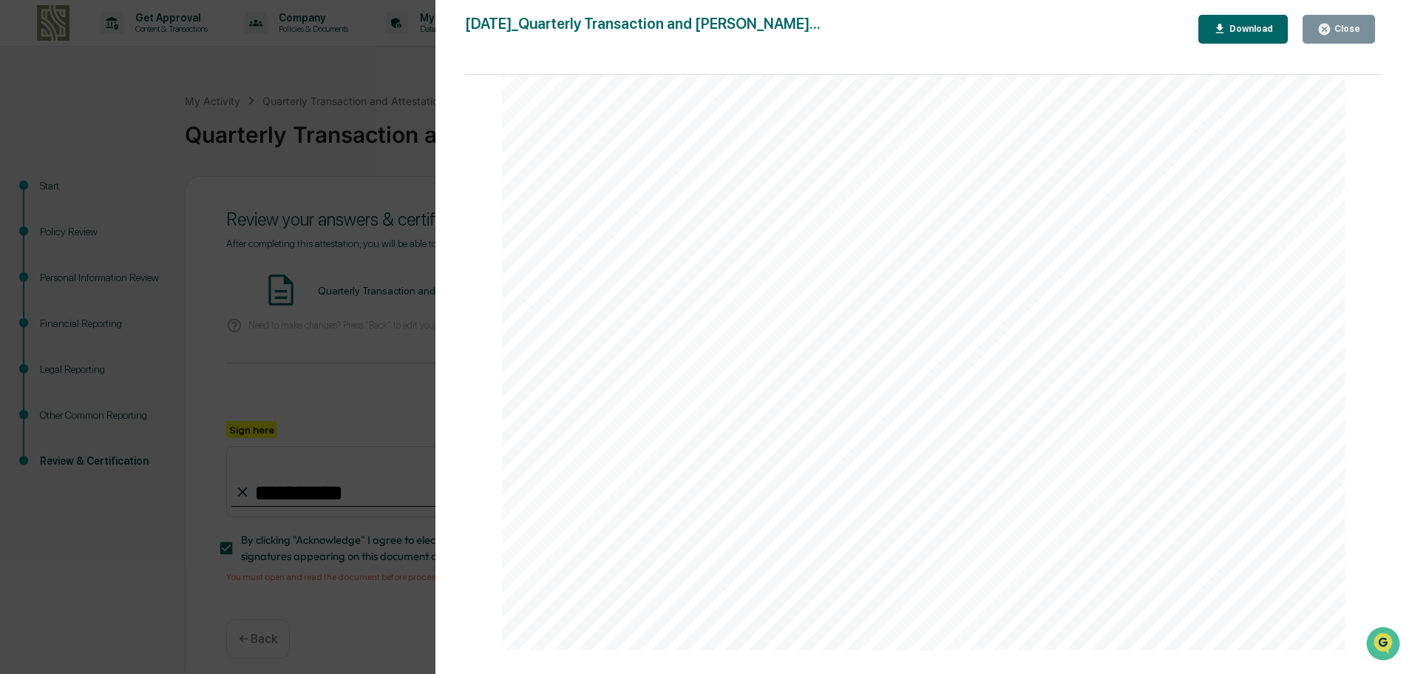
scroll to position [3254, 0]
click at [1340, 18] on button "Close" at bounding box center [1339, 29] width 72 height 29
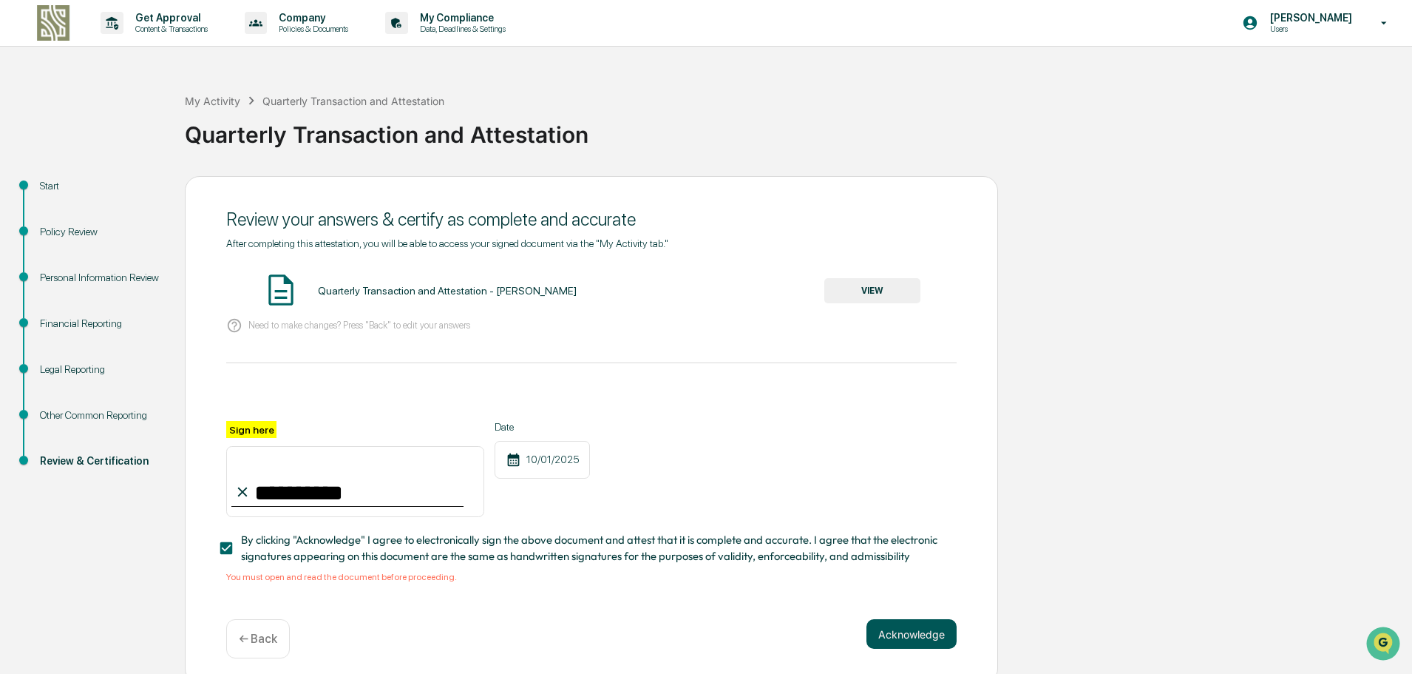
click at [920, 646] on button "Acknowledge" at bounding box center [912, 634] width 90 height 30
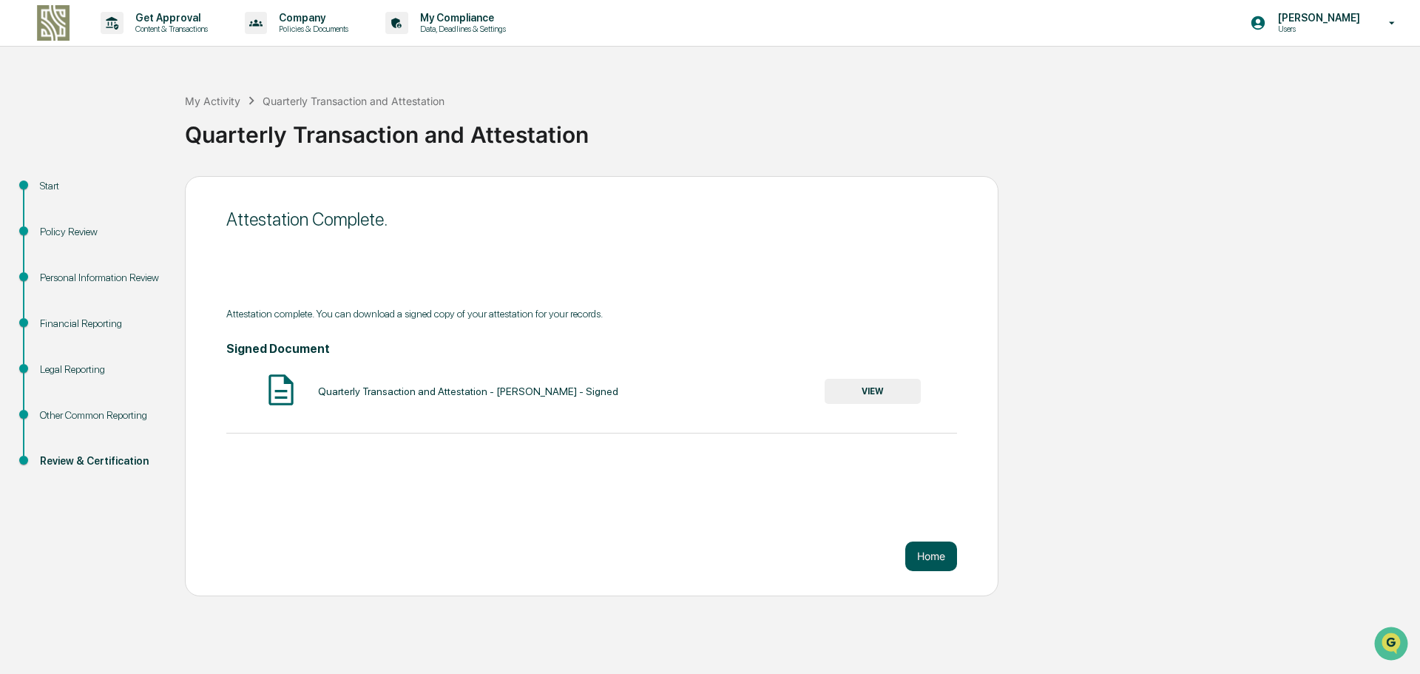
click at [928, 563] on button "Home" at bounding box center [931, 556] width 52 height 30
